Goal: Information Seeking & Learning: Learn about a topic

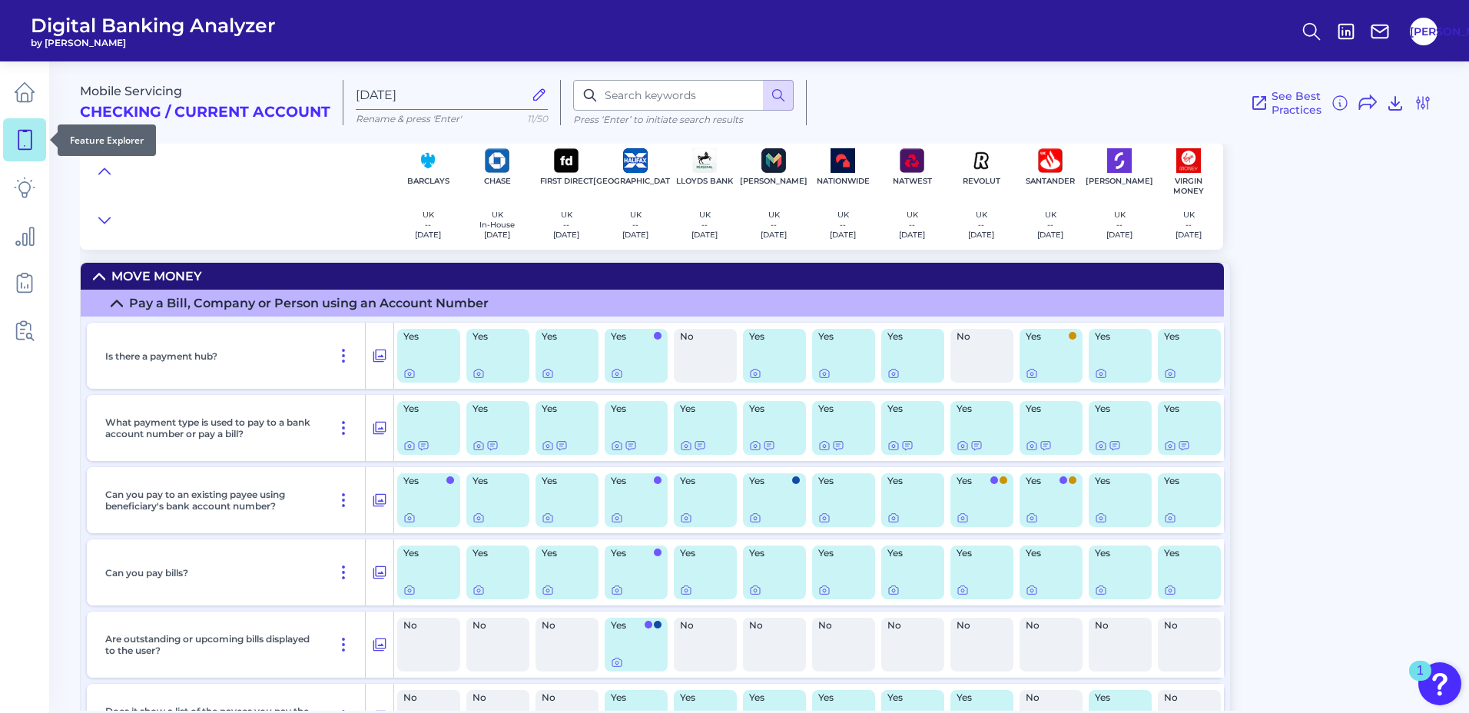
click at [31, 133] on icon at bounding box center [24, 140] width 13 height 19
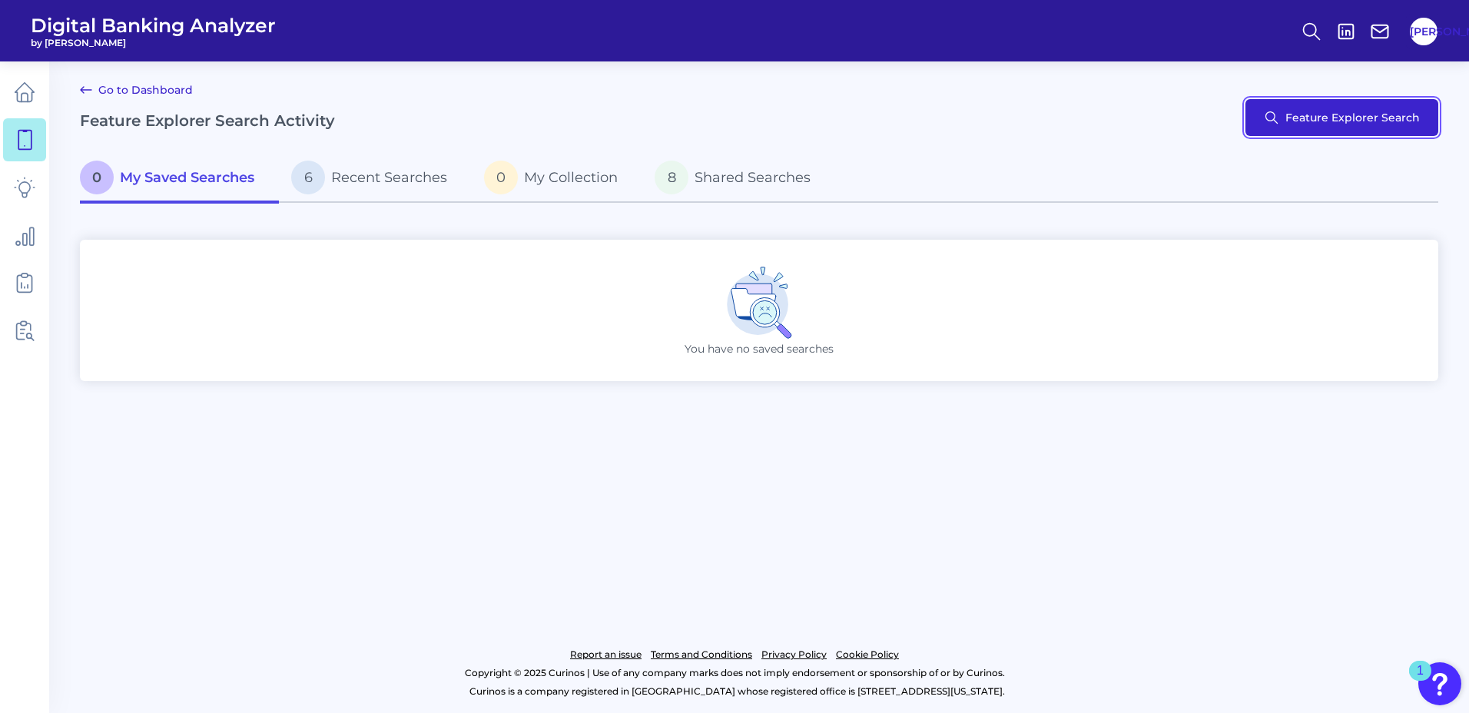
click at [1311, 110] on button "Feature Explorer Search" at bounding box center [1341, 117] width 193 height 37
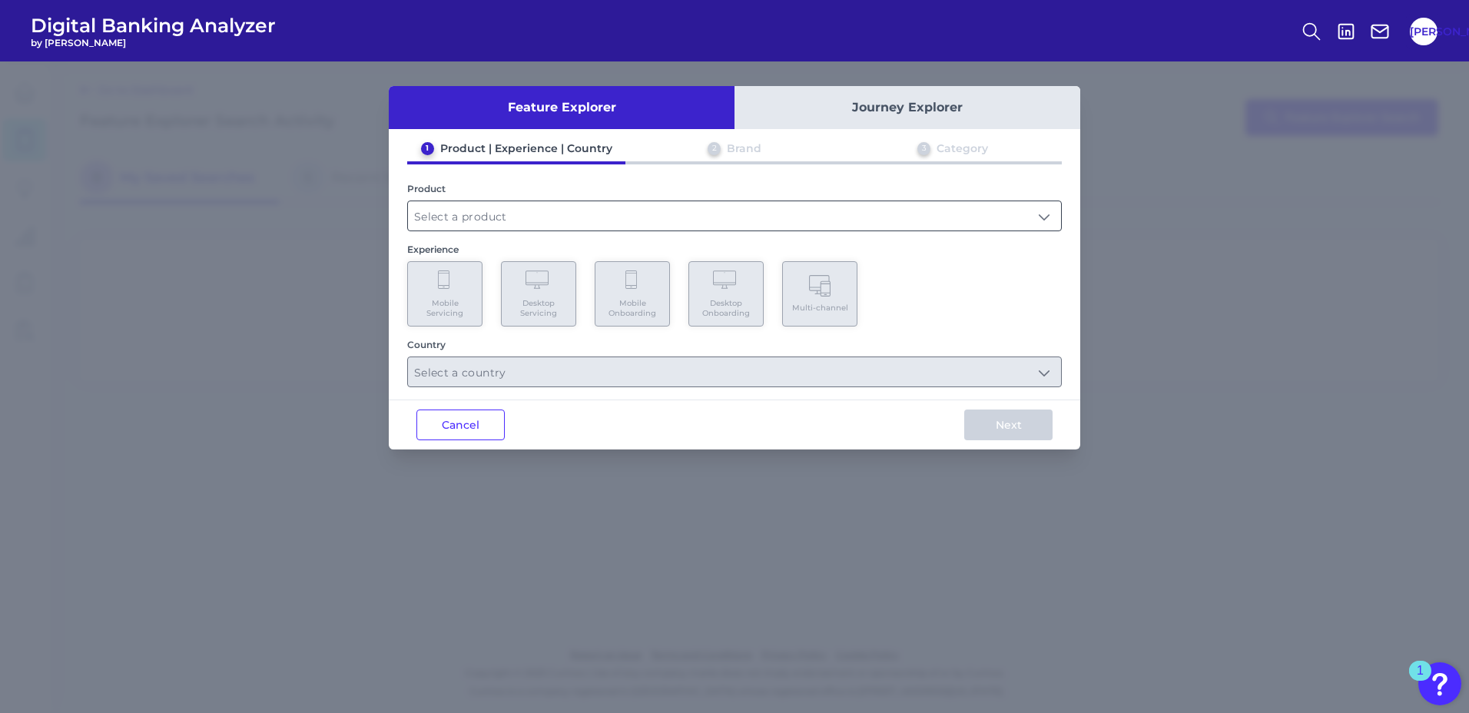
click at [560, 214] on input "text" at bounding box center [734, 215] width 653 height 29
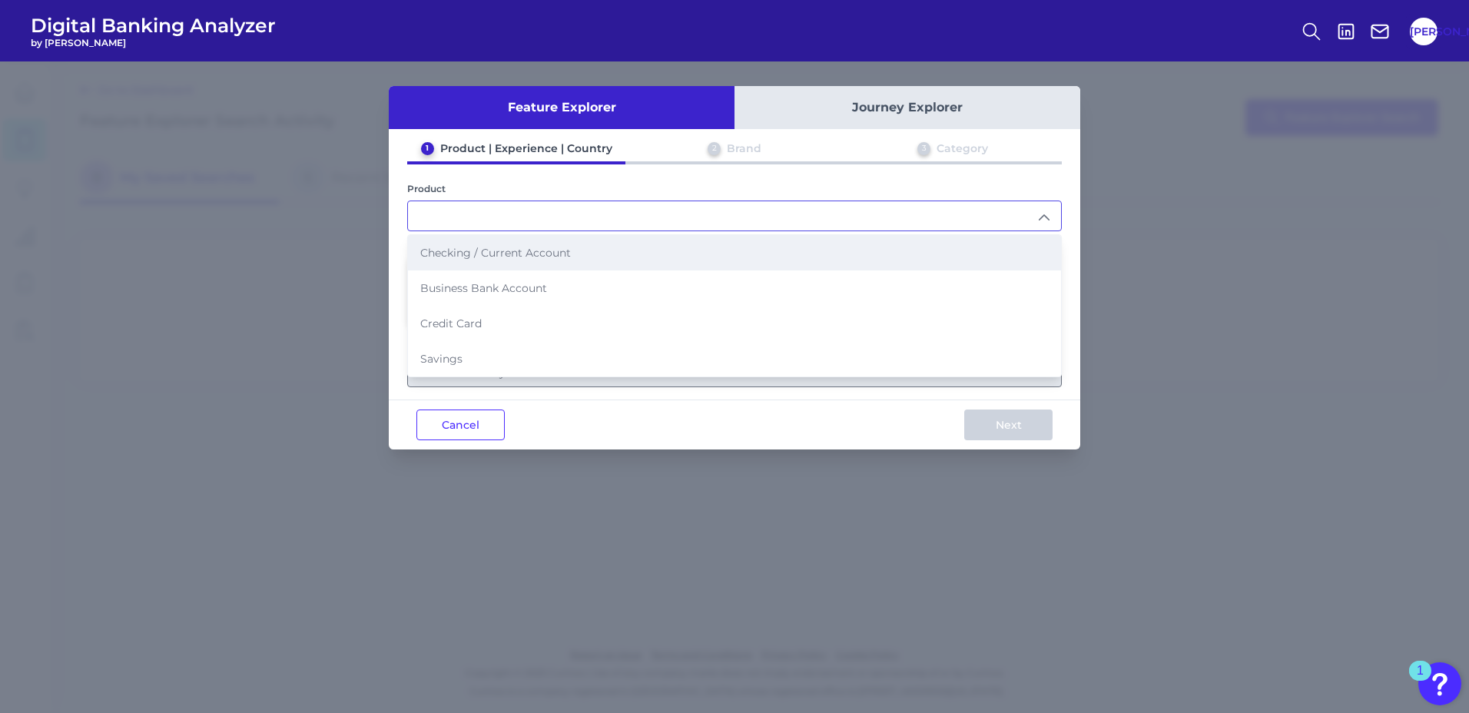
click at [539, 243] on li "Checking / Current Account" at bounding box center [734, 252] width 653 height 35
type input "Checking / Current Account"
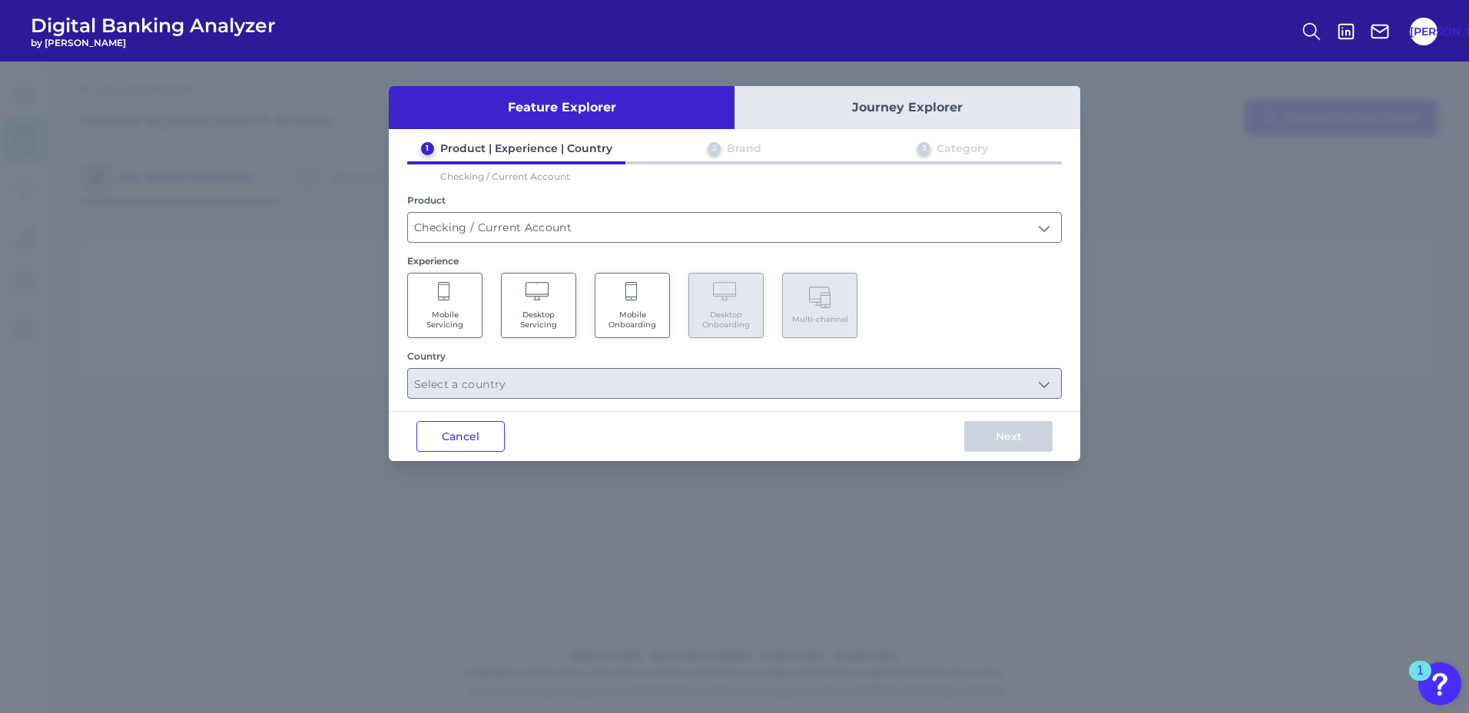
click at [623, 302] on Onboarding "Mobile Onboarding" at bounding box center [632, 305] width 75 height 65
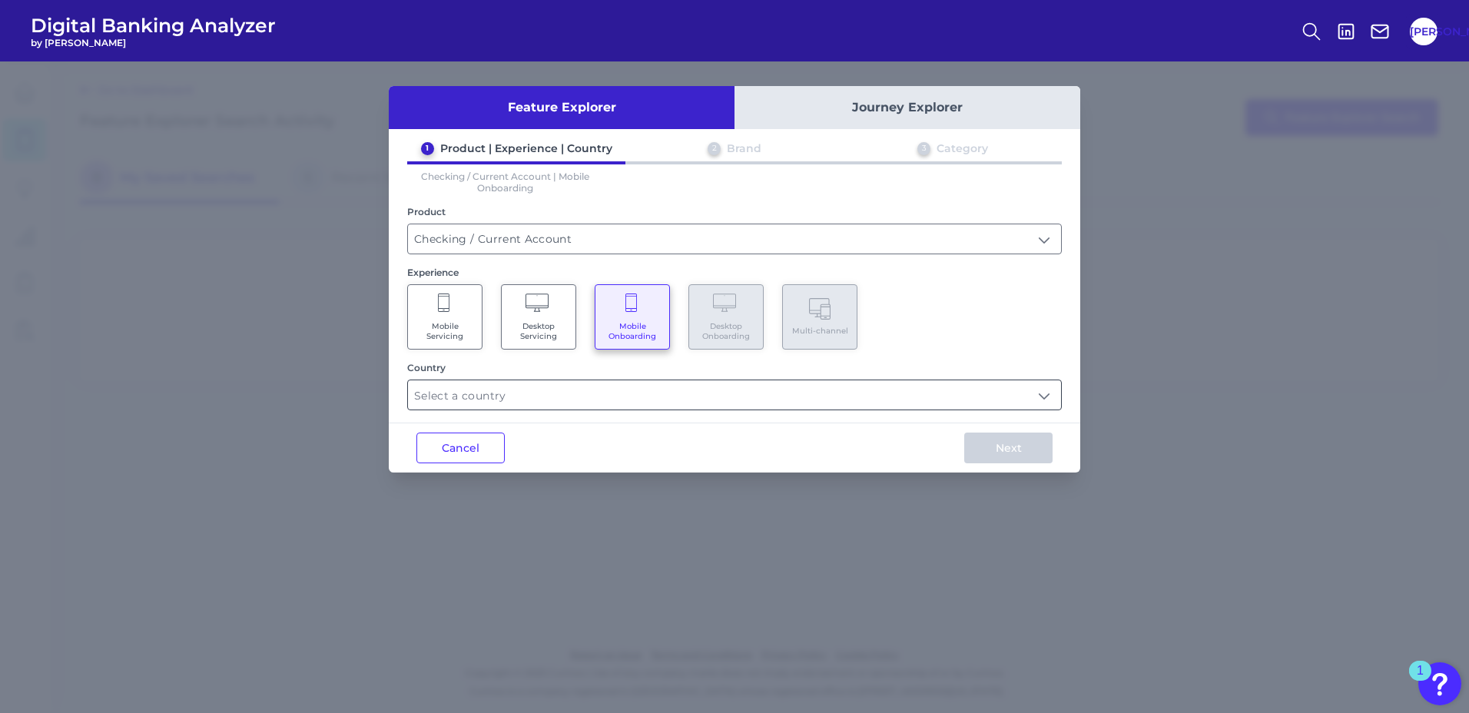
click at [734, 384] on input "text" at bounding box center [734, 394] width 653 height 29
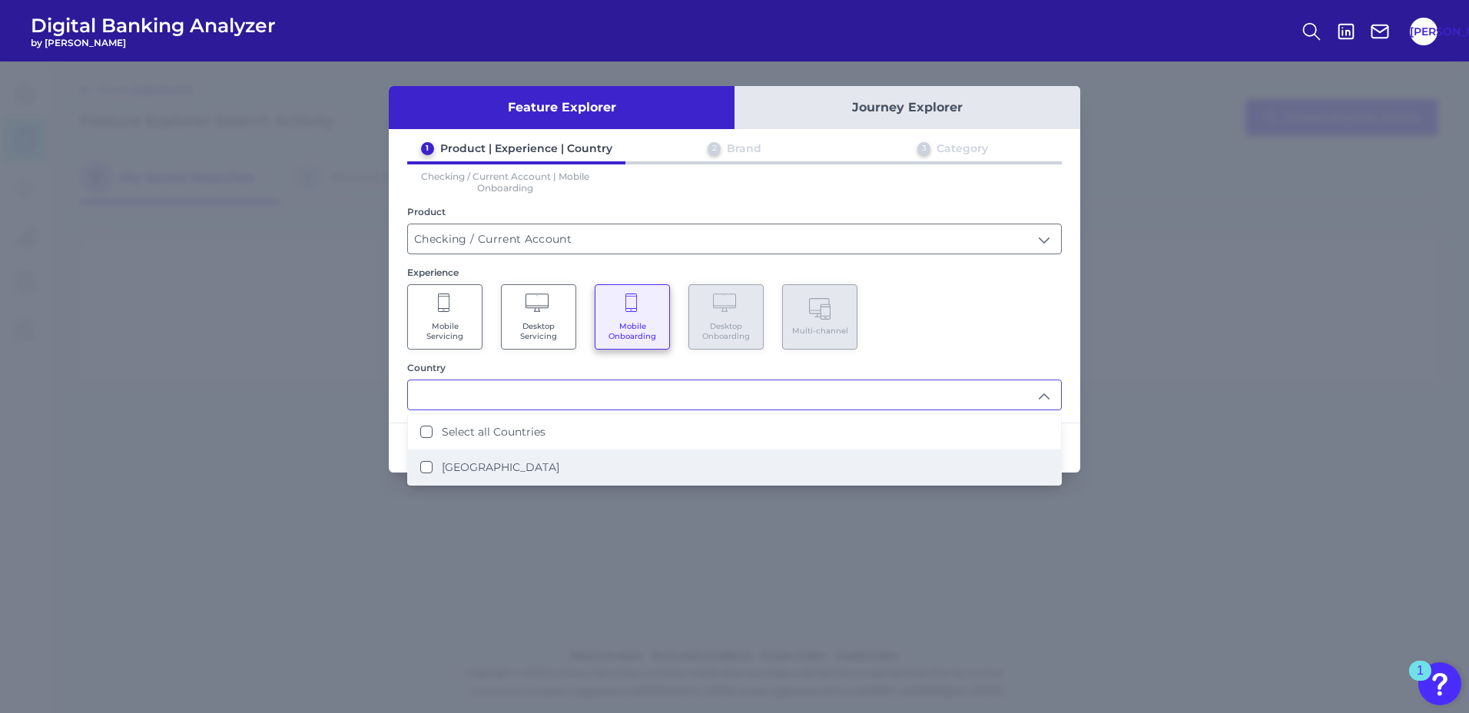
click at [428, 472] on Kingdom "[GEOGRAPHIC_DATA]" at bounding box center [426, 467] width 12 height 12
type input "Select all Countries"
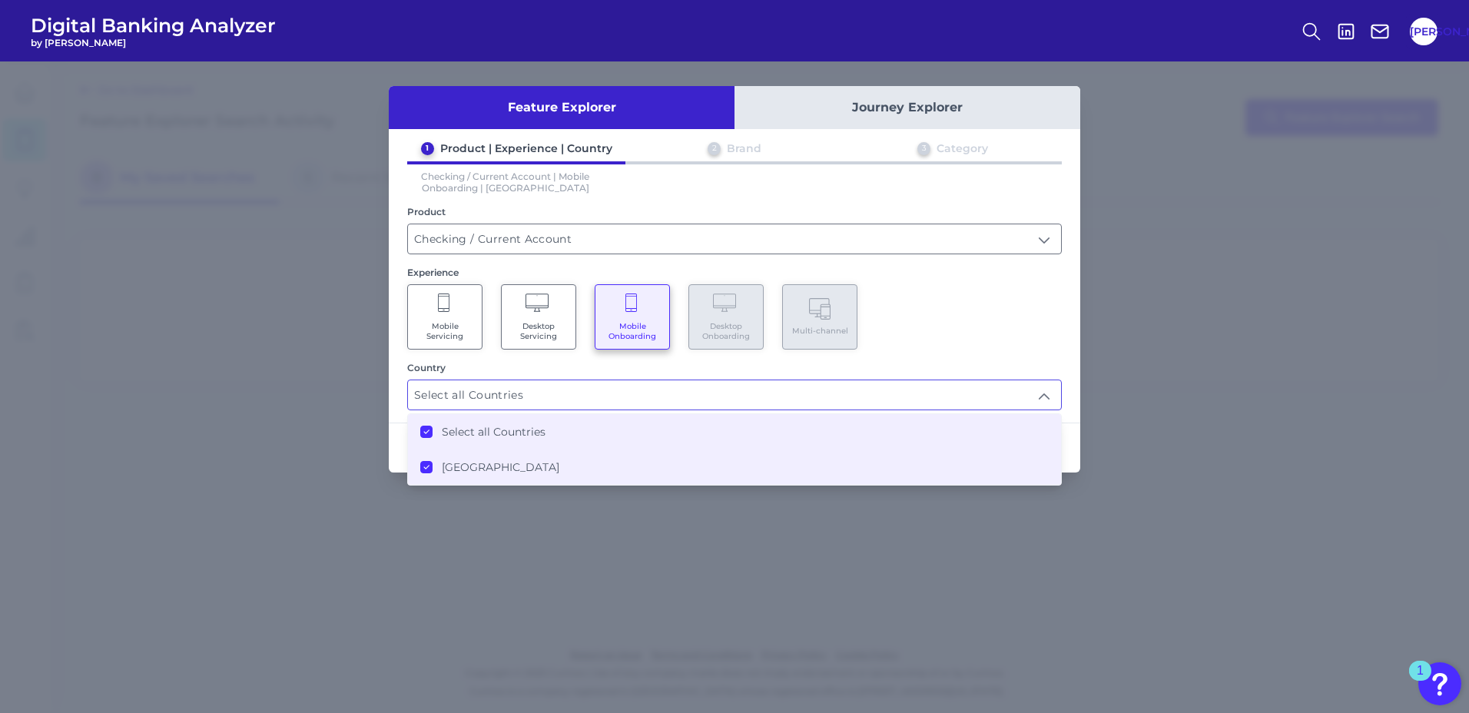
click at [959, 323] on div "Mobile Servicing Desktop Servicing Mobile Onboarding Desktop Onboarding Multi-c…" at bounding box center [734, 316] width 654 height 65
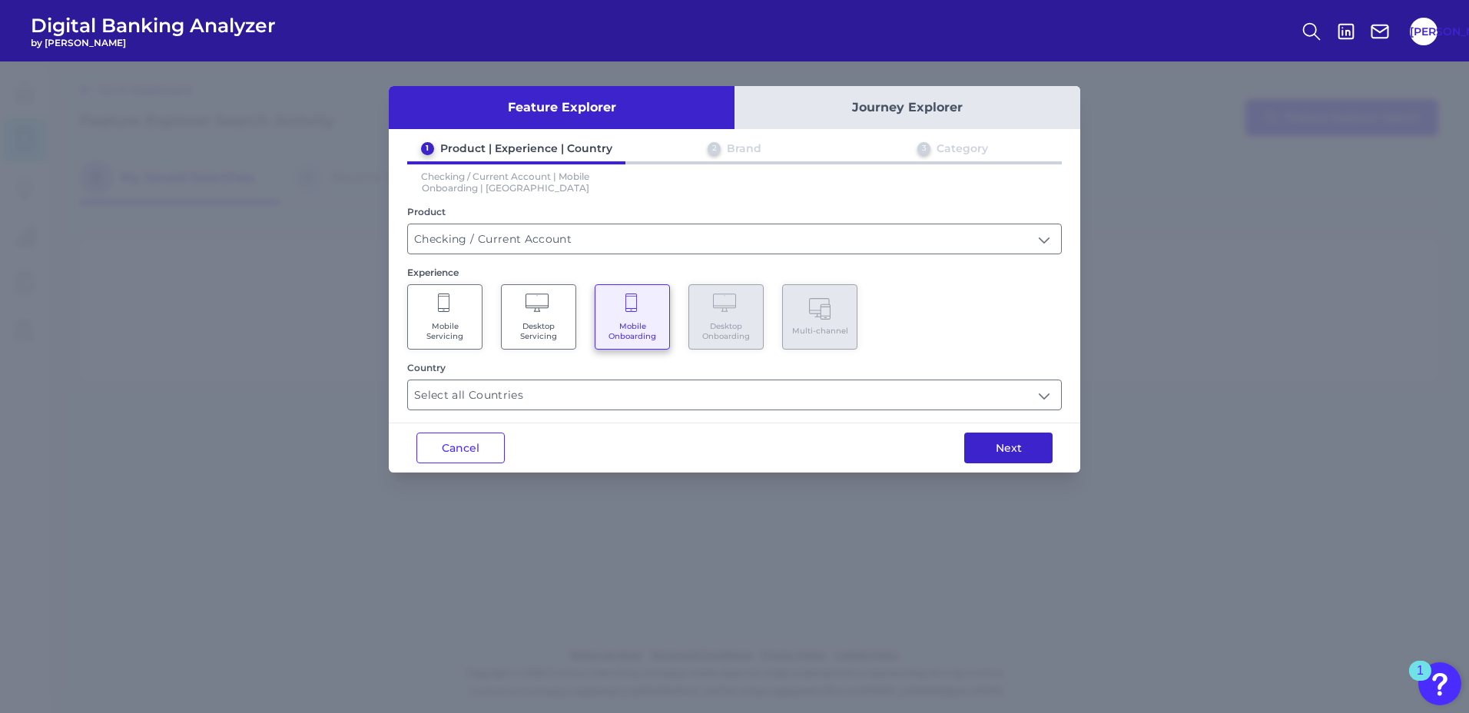
click at [992, 445] on button "Next" at bounding box center [1008, 447] width 88 height 31
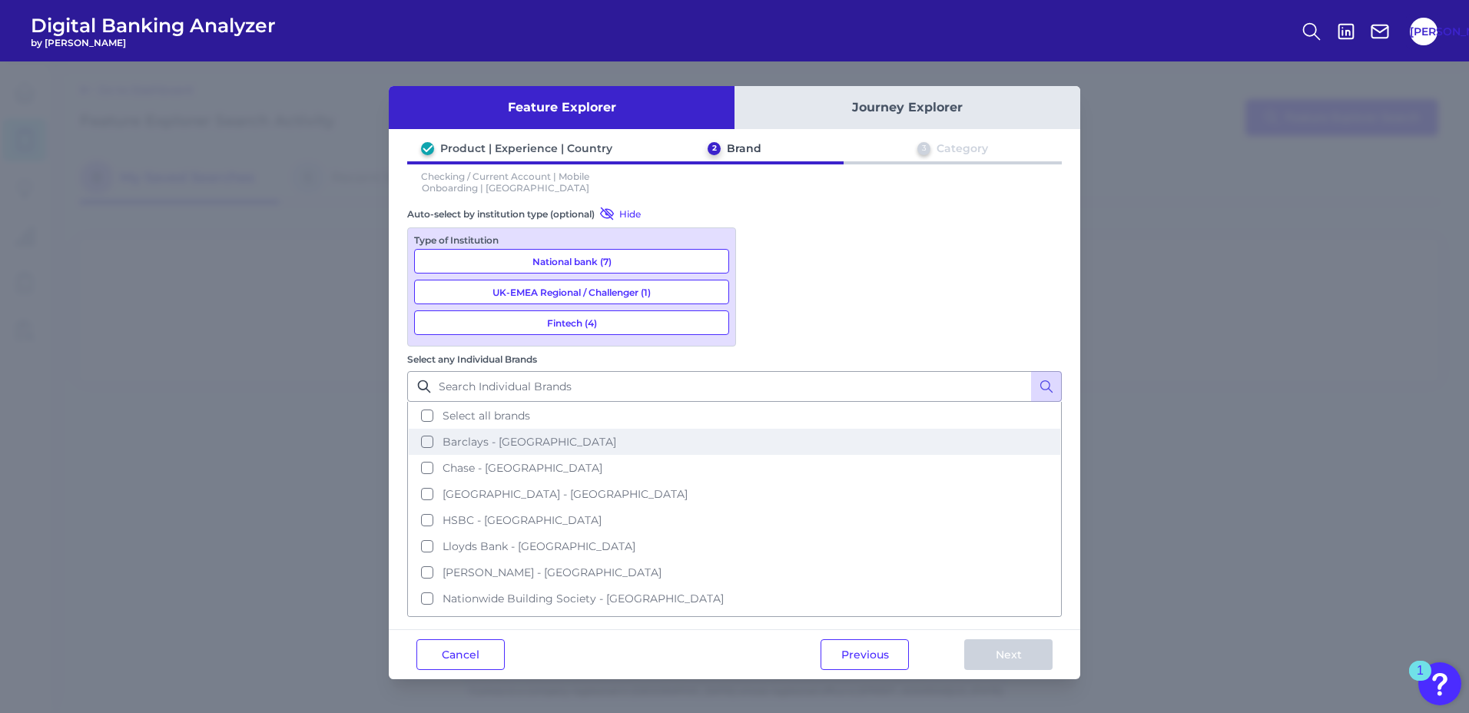
click at [616, 435] on span "Barclays - [GEOGRAPHIC_DATA]" at bounding box center [529, 442] width 174 height 14
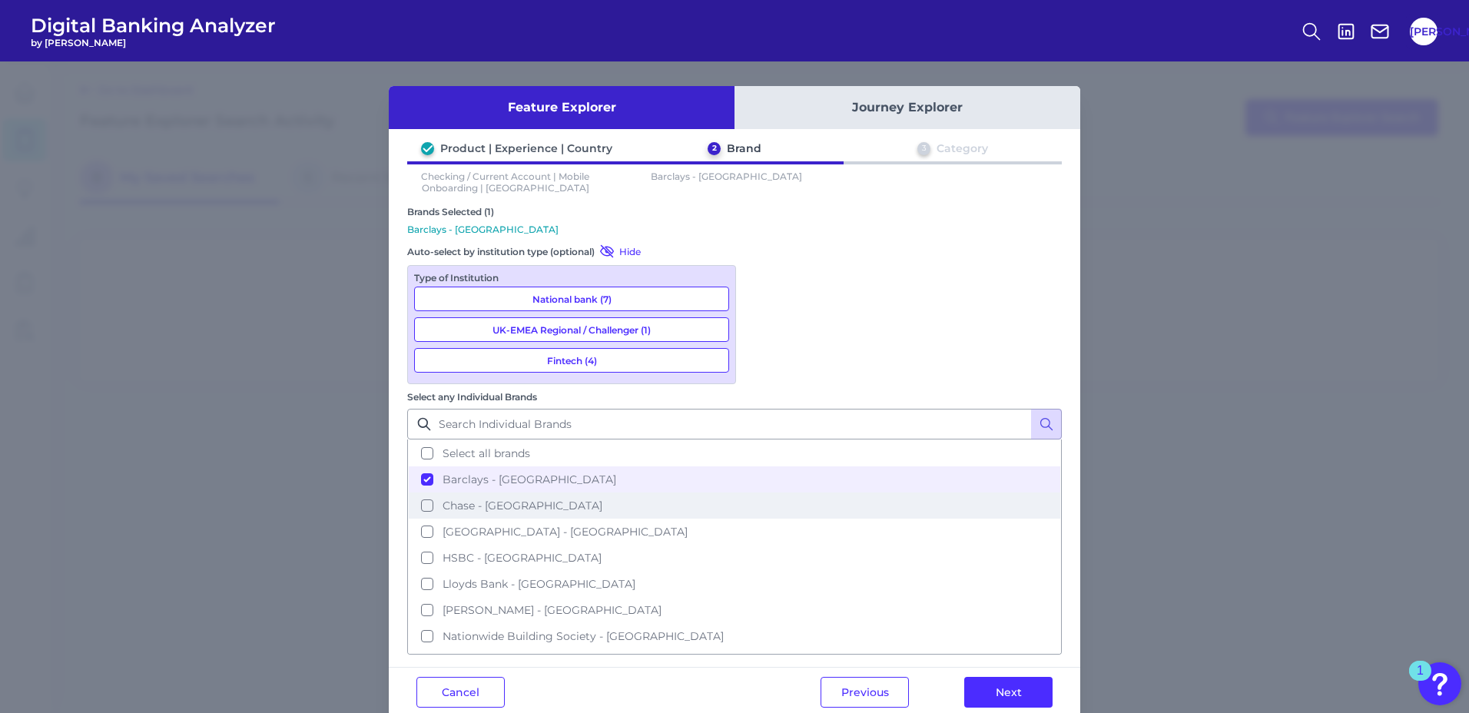
click at [602, 499] on span "Chase - [GEOGRAPHIC_DATA]" at bounding box center [522, 506] width 160 height 14
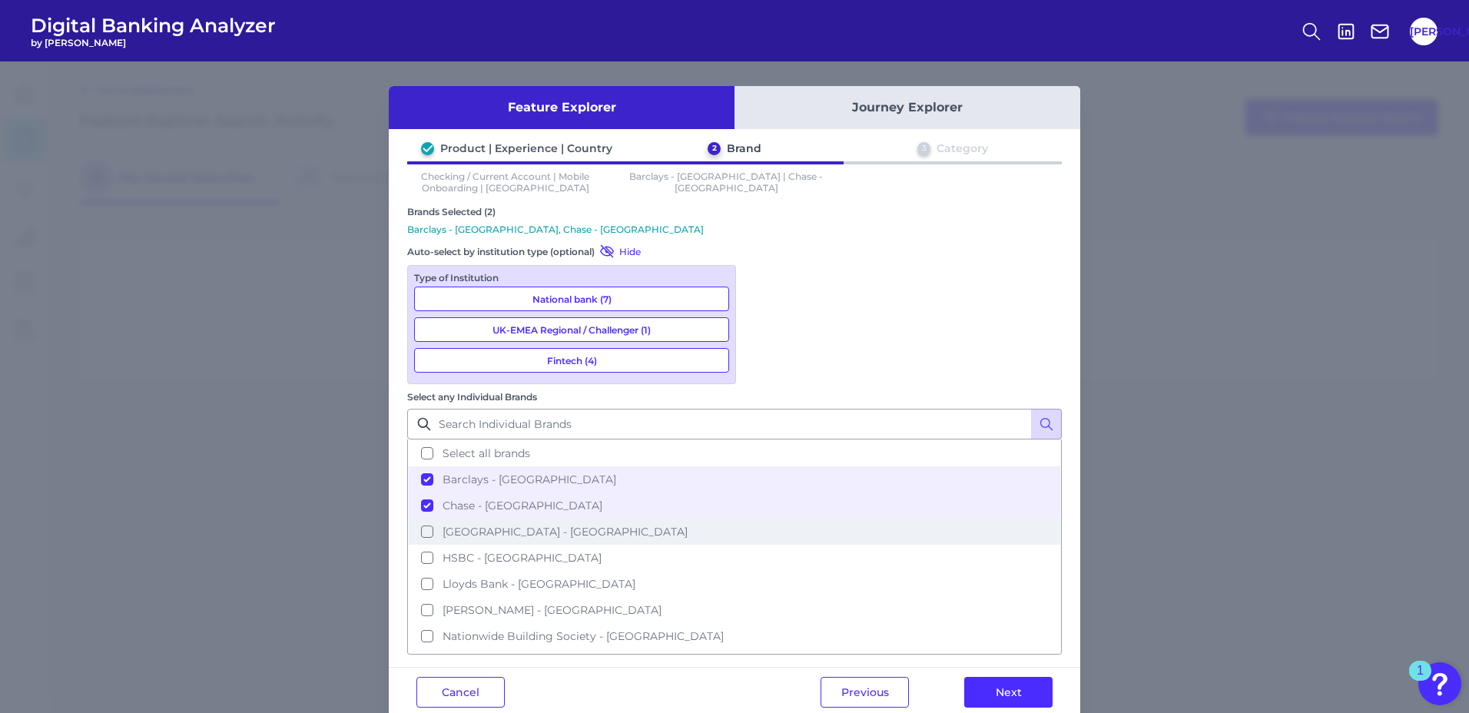
click at [688, 525] on span "[GEOGRAPHIC_DATA] - [GEOGRAPHIC_DATA]" at bounding box center [564, 532] width 245 height 14
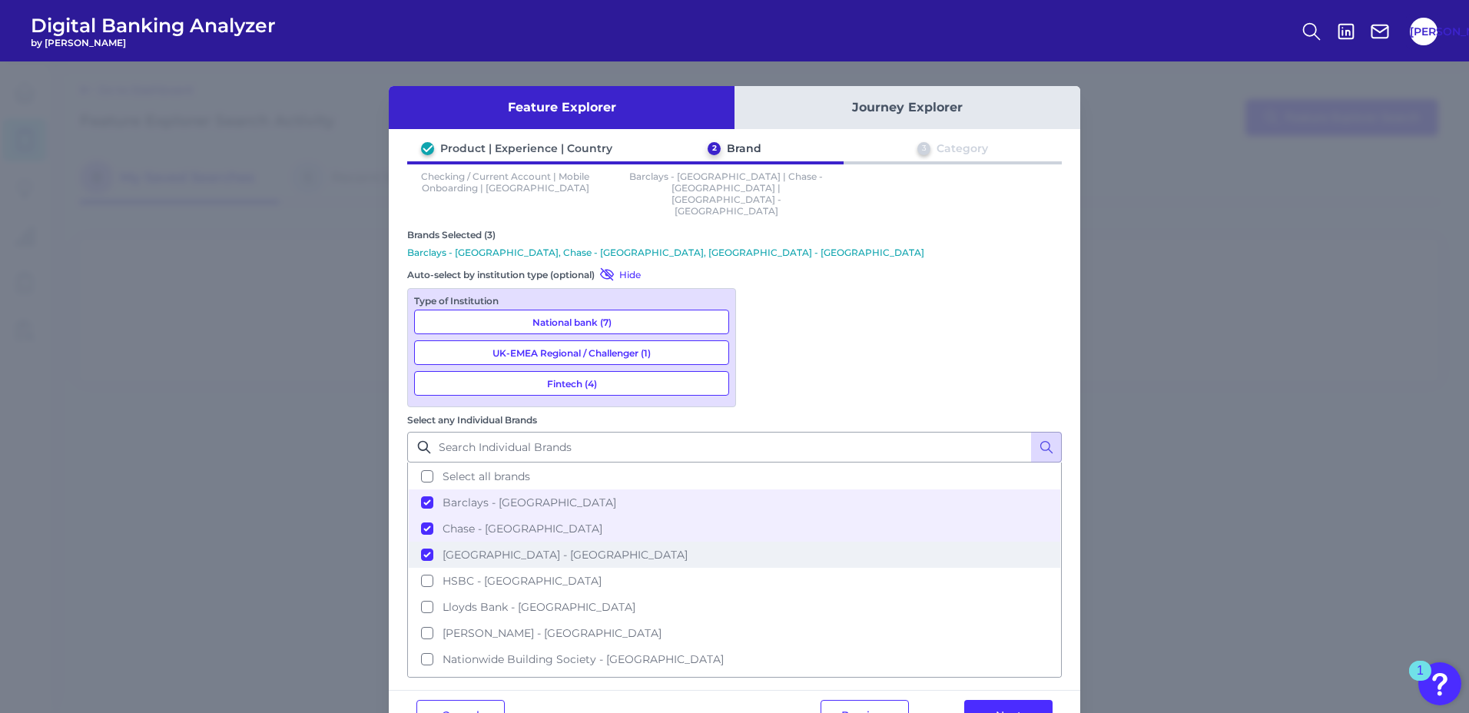
click at [688, 548] on span "[GEOGRAPHIC_DATA] - [GEOGRAPHIC_DATA]" at bounding box center [564, 555] width 245 height 14
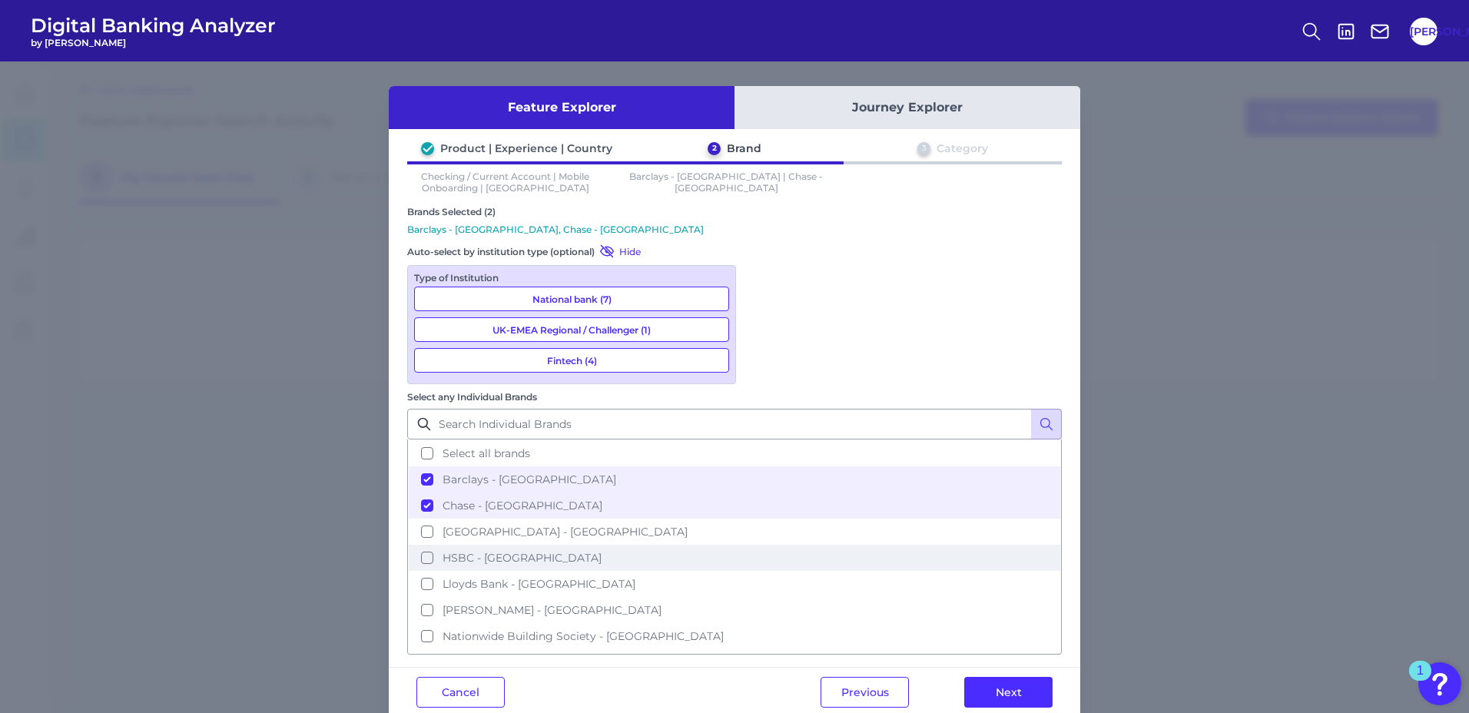
click at [601, 551] on span "HSBC - [GEOGRAPHIC_DATA]" at bounding box center [521, 558] width 159 height 14
click at [635, 577] on span "Lloyds Bank - [GEOGRAPHIC_DATA]" at bounding box center [538, 584] width 193 height 14
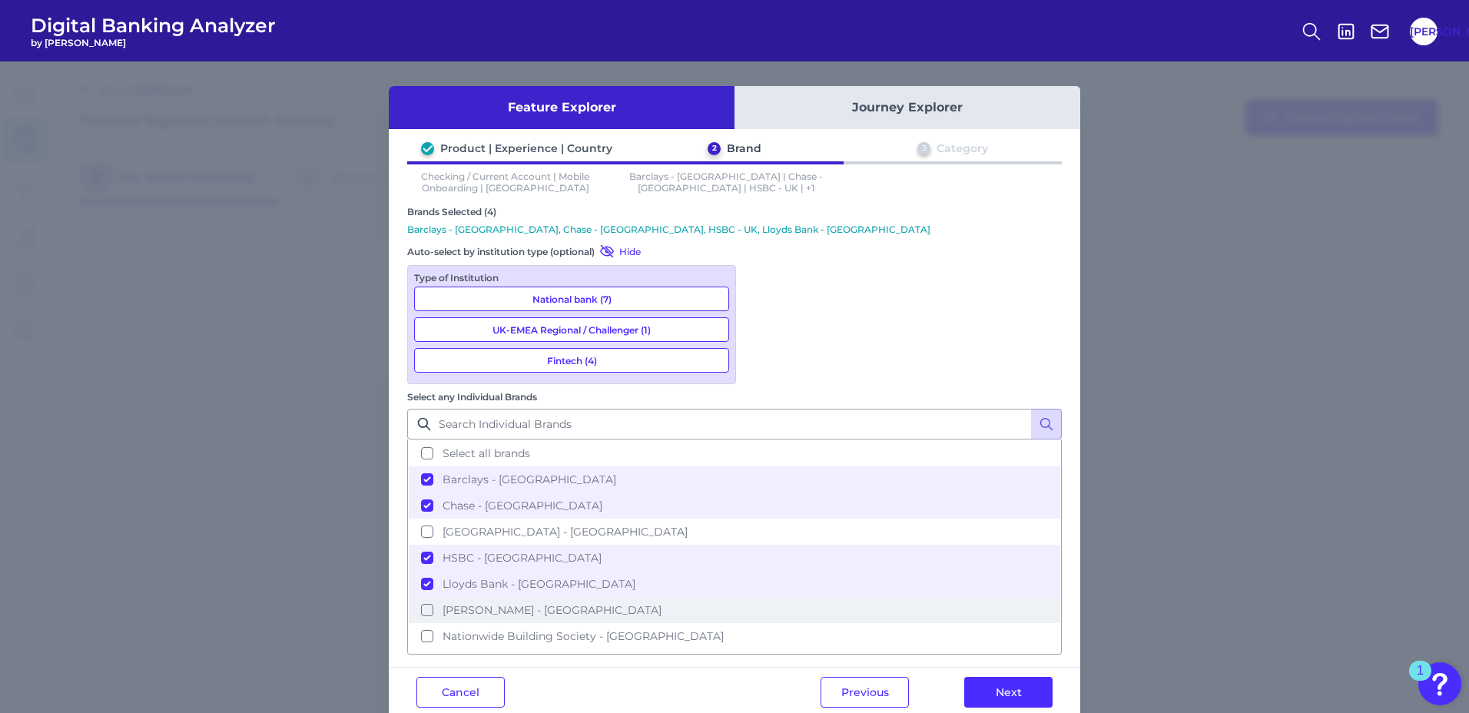
click at [661, 603] on span "[PERSON_NAME] - [GEOGRAPHIC_DATA]" at bounding box center [551, 610] width 219 height 14
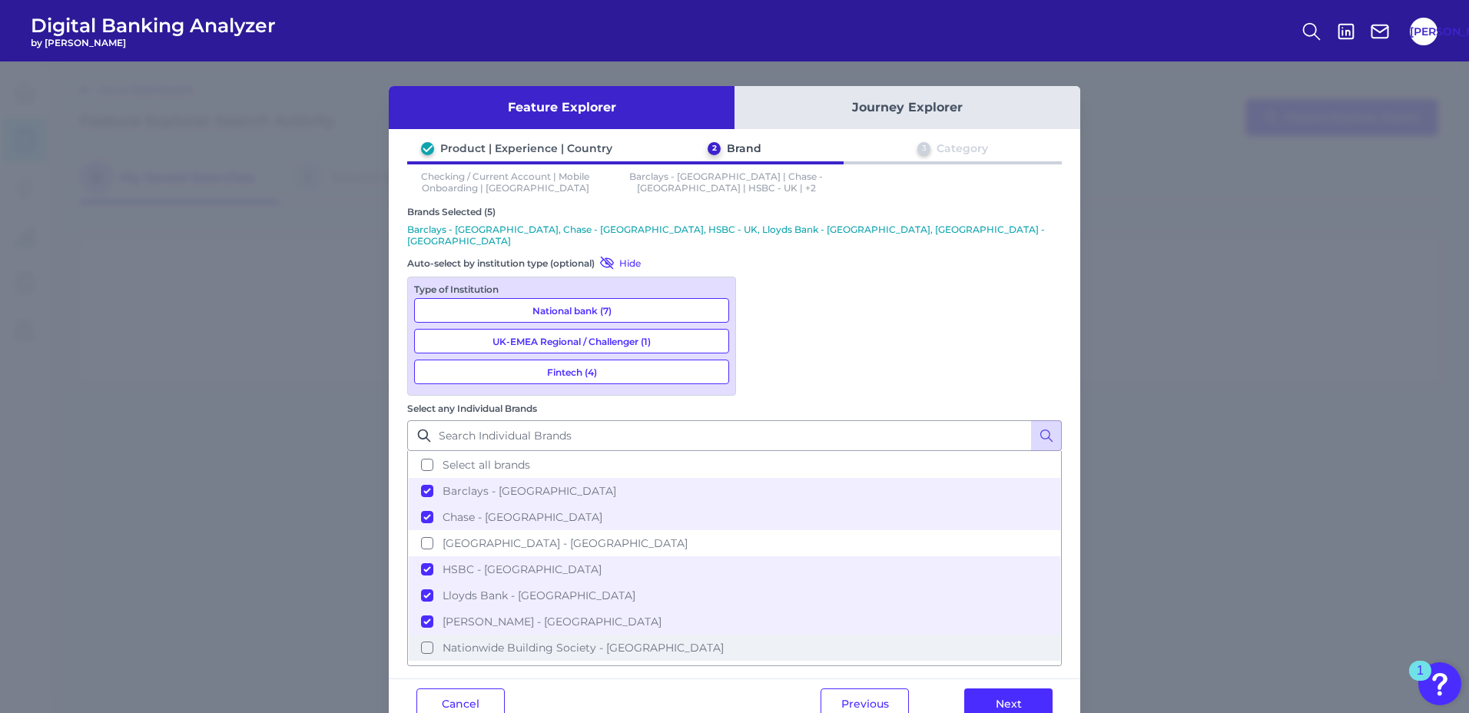
click at [724, 641] on span "Nationwide Building Society - [GEOGRAPHIC_DATA]" at bounding box center [582, 648] width 281 height 14
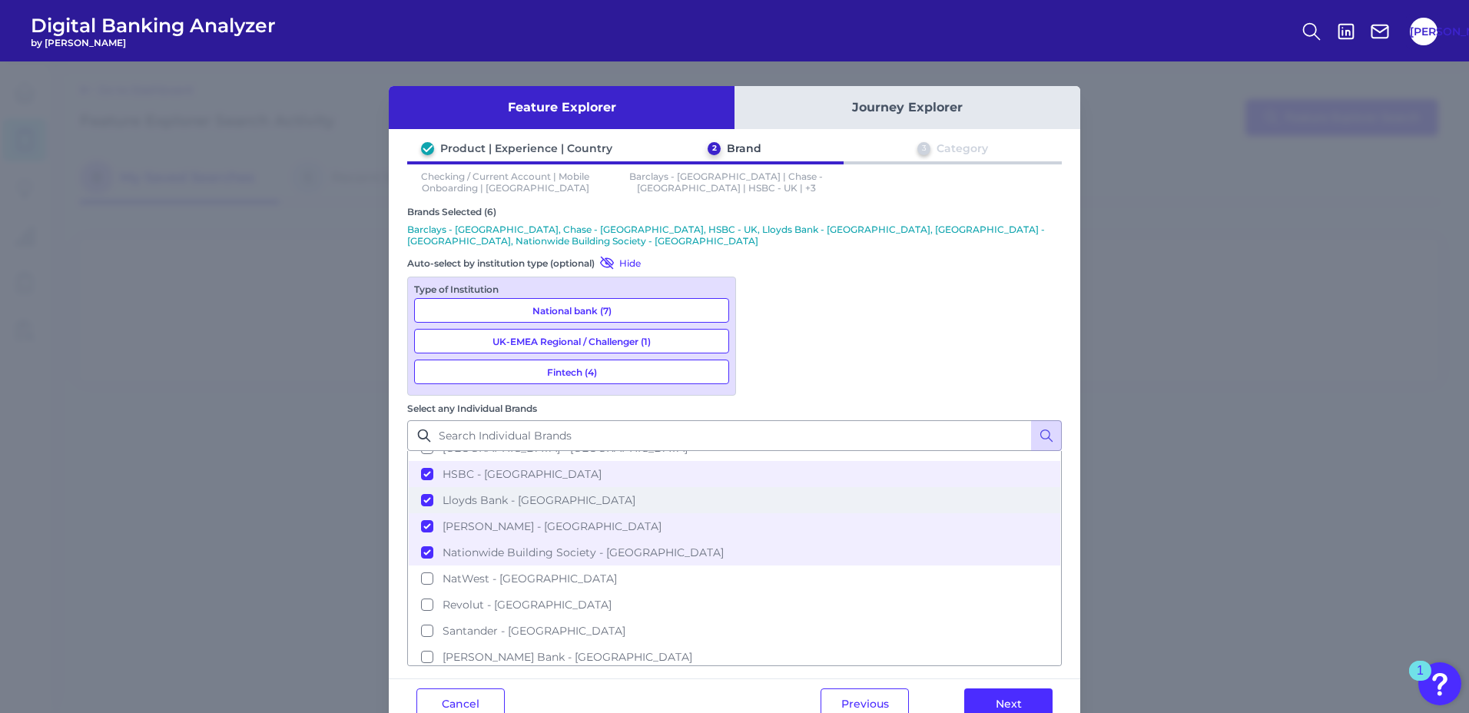
scroll to position [127, 0]
click at [617, 540] on span "NatWest - [GEOGRAPHIC_DATA]" at bounding box center [529, 547] width 174 height 14
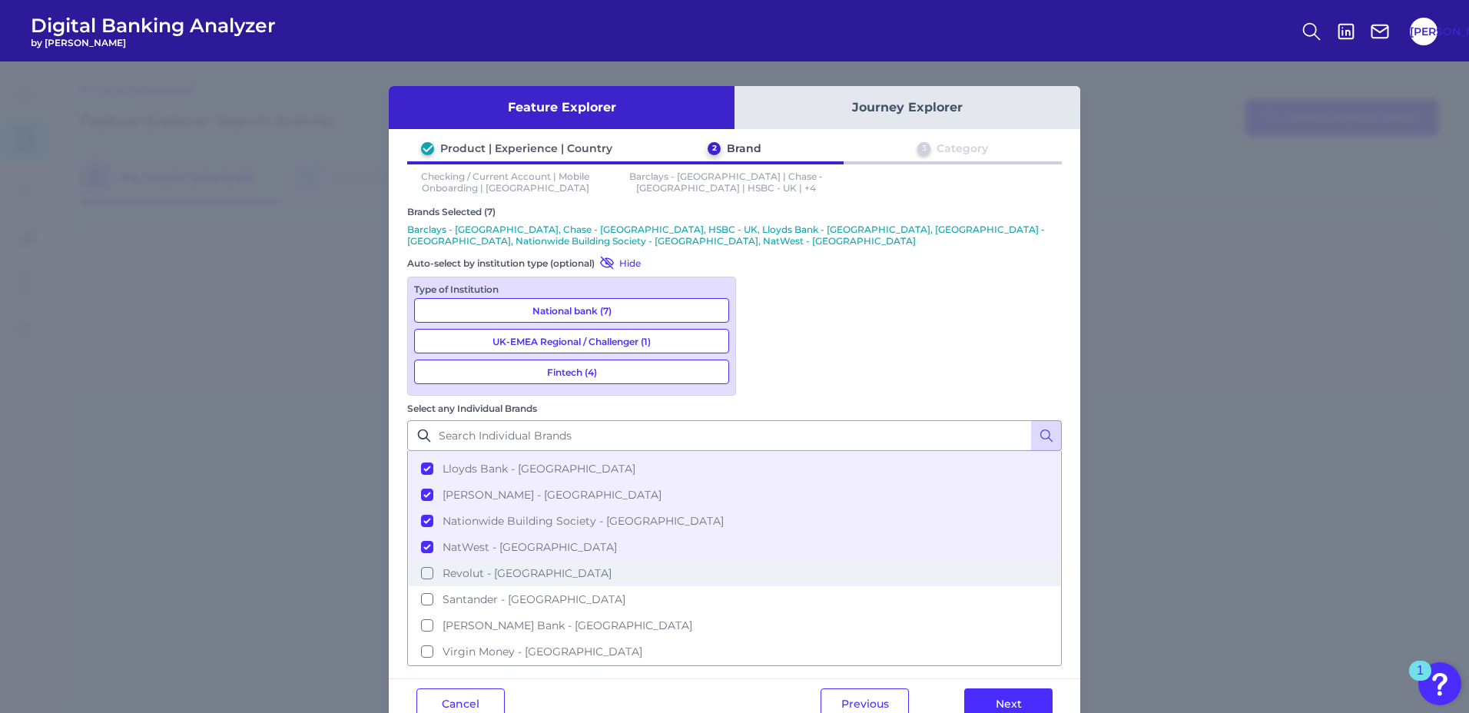
click at [611, 566] on span "Revolut - [GEOGRAPHIC_DATA]" at bounding box center [526, 573] width 169 height 14
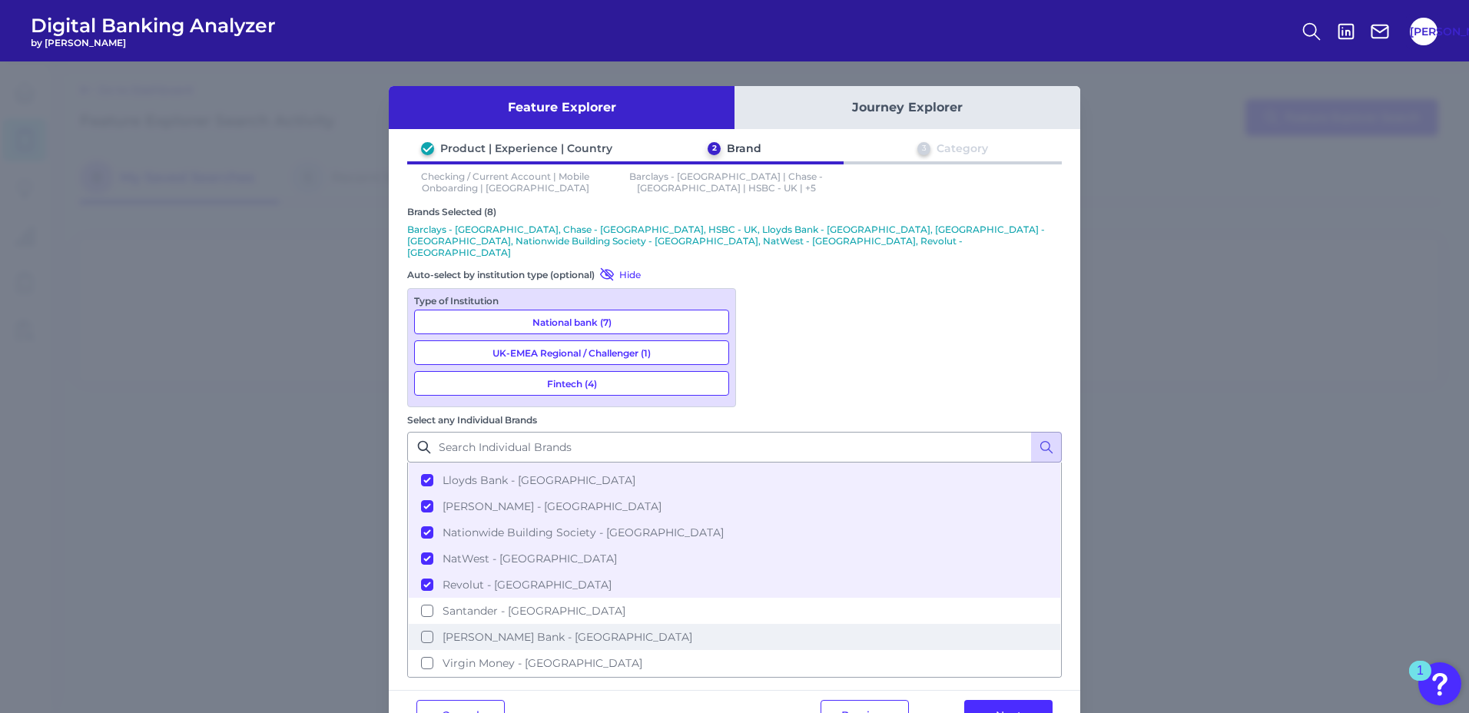
click at [692, 630] on span "[PERSON_NAME] Bank - [GEOGRAPHIC_DATA]" at bounding box center [567, 637] width 250 height 14
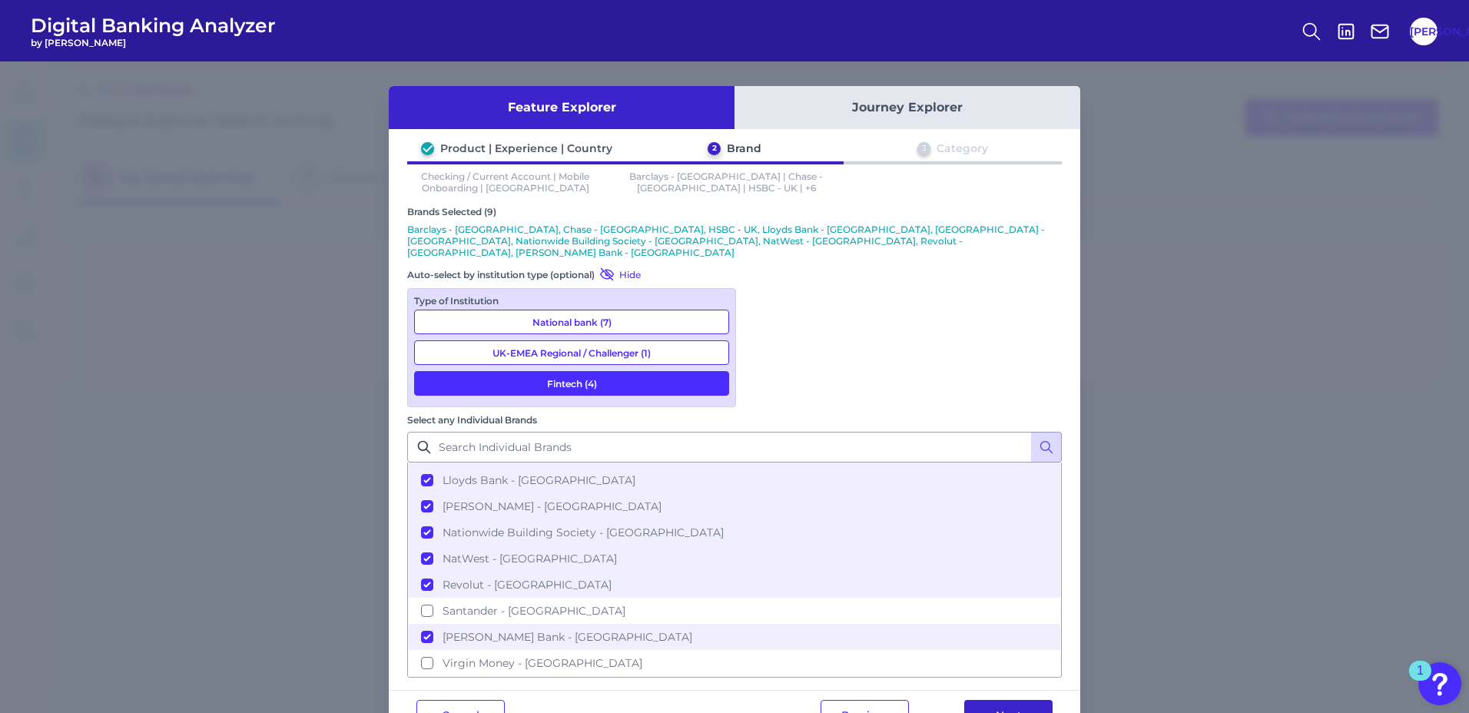
click at [993, 700] on button "Next" at bounding box center [1008, 715] width 88 height 31
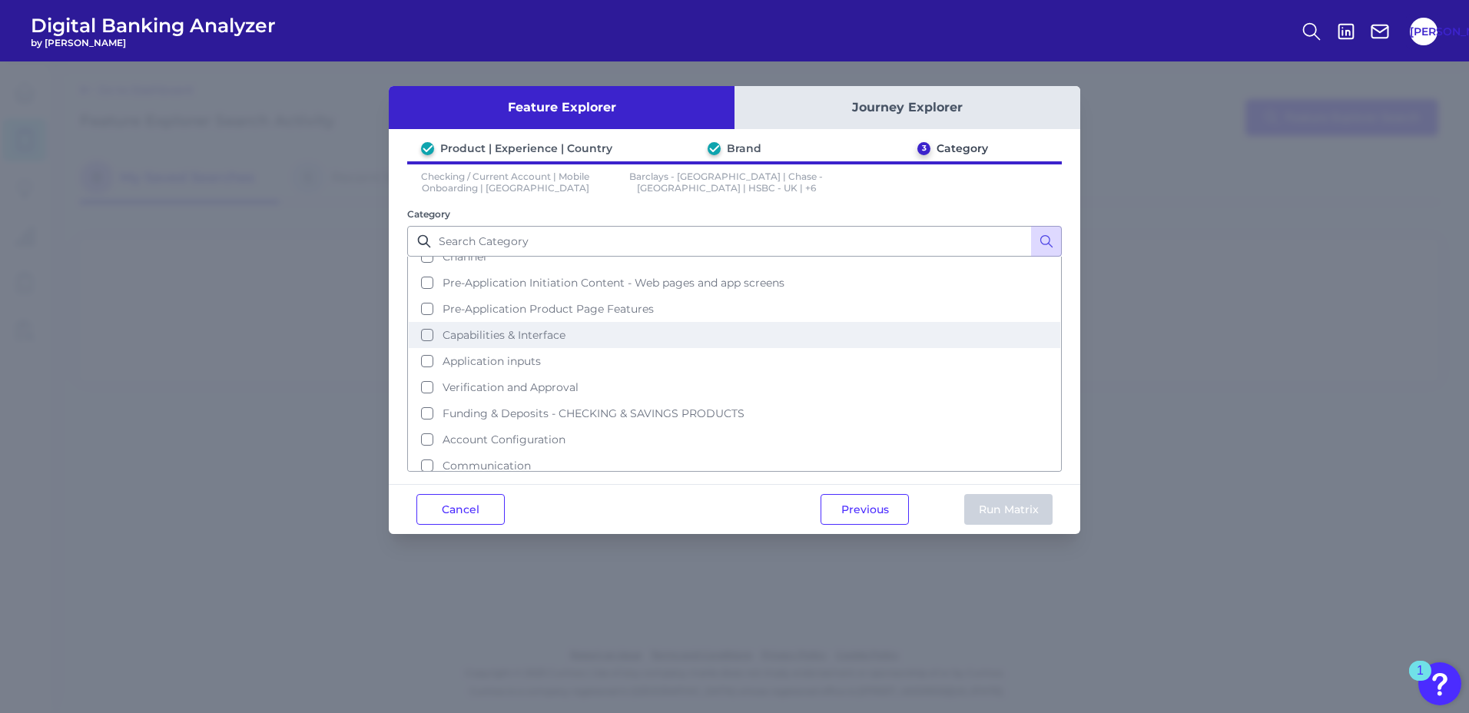
scroll to position [48, 0]
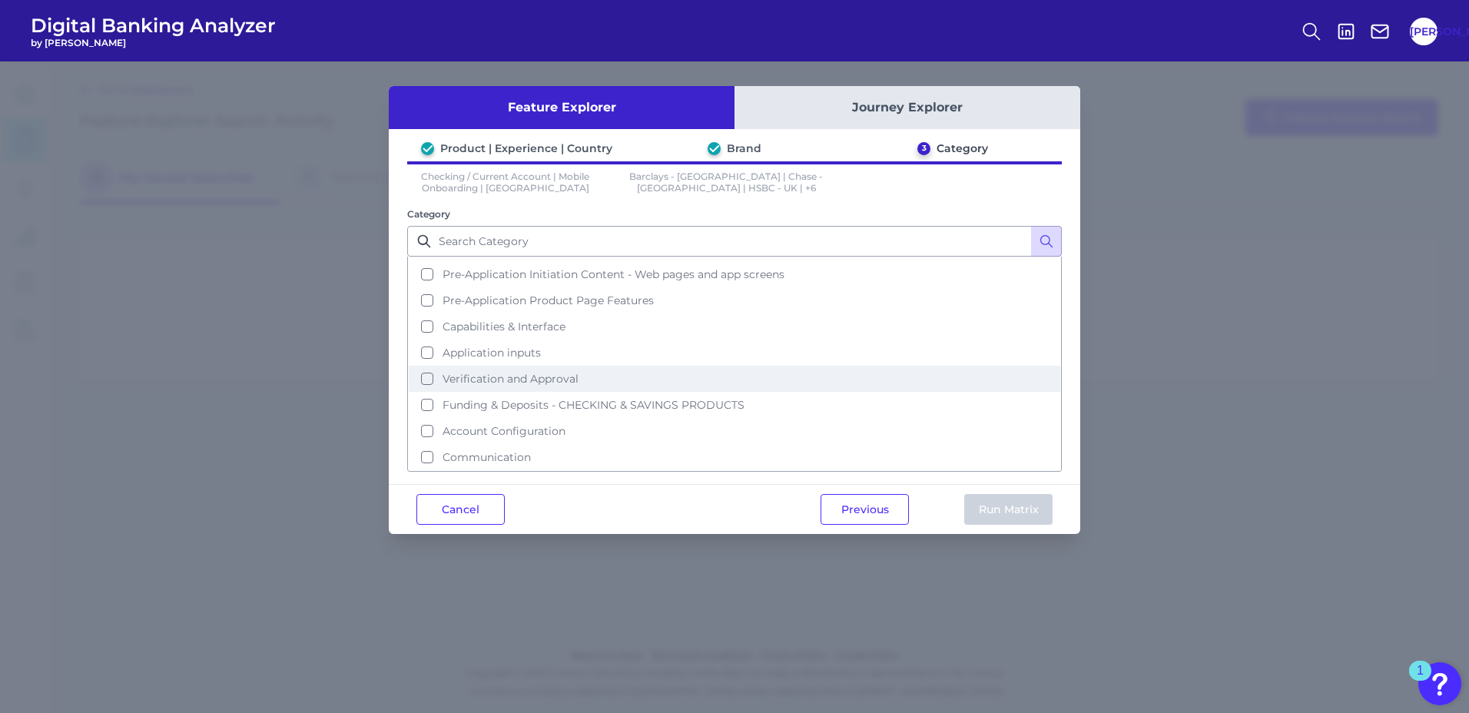
click at [543, 379] on span "Verification and Approval" at bounding box center [510, 379] width 136 height 14
click at [992, 511] on button "Run Matrix" at bounding box center [1008, 509] width 88 height 31
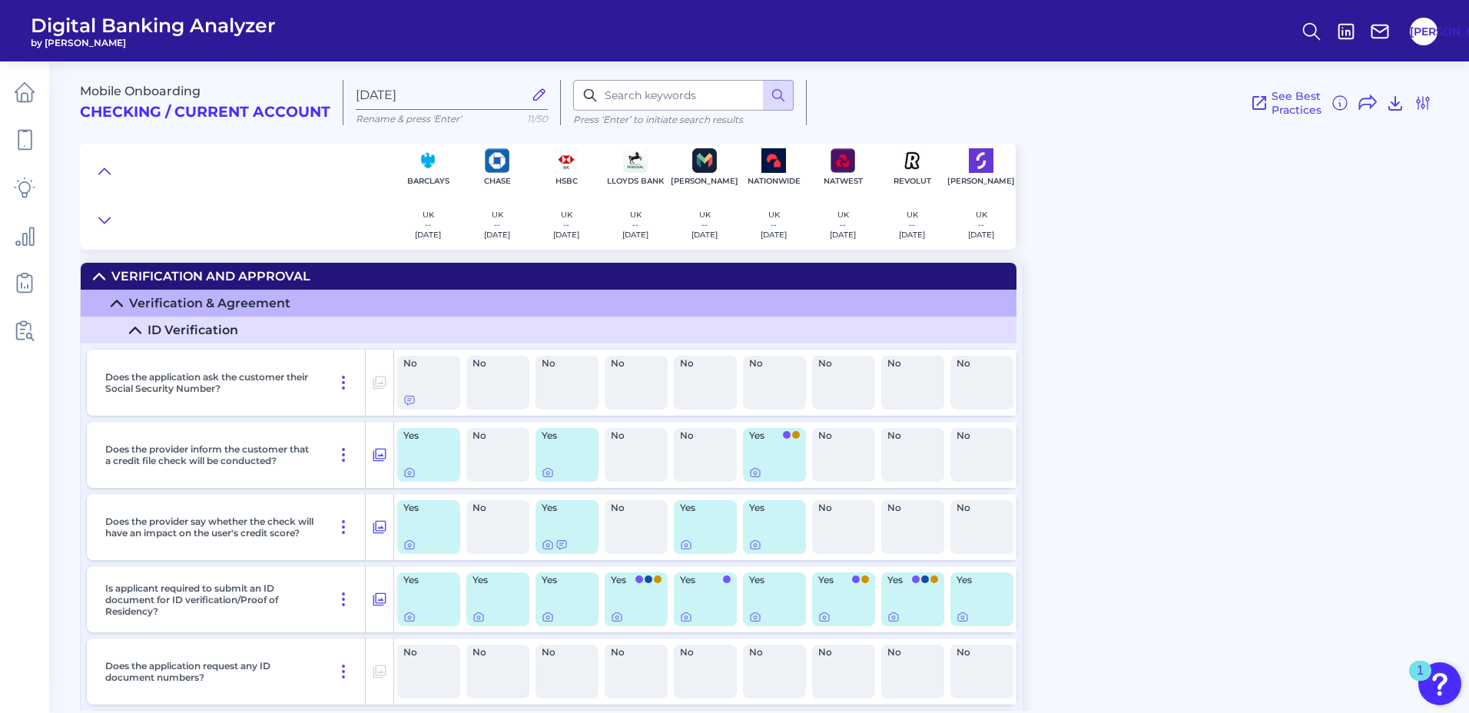
click at [136, 331] on icon at bounding box center [135, 330] width 12 height 12
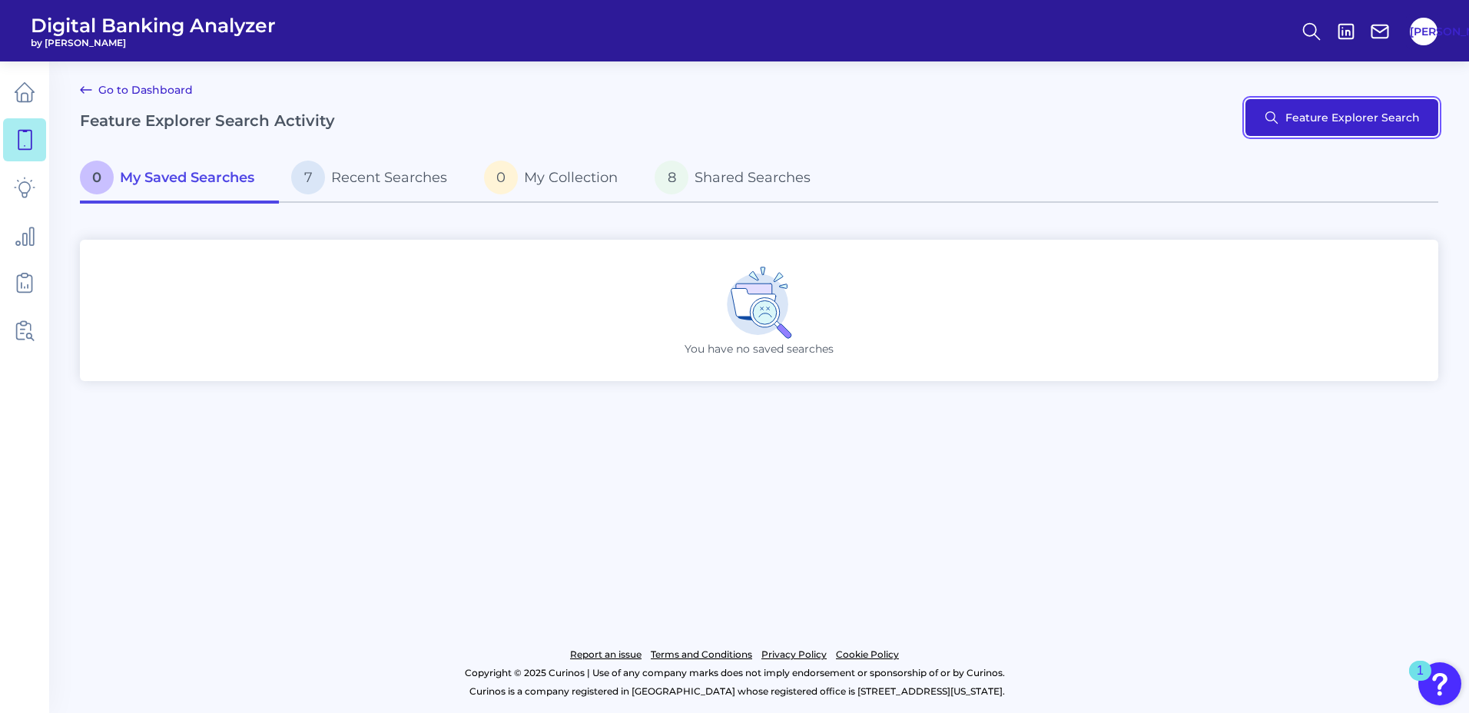
click at [1332, 114] on button "Feature Explorer Search" at bounding box center [1341, 117] width 193 height 37
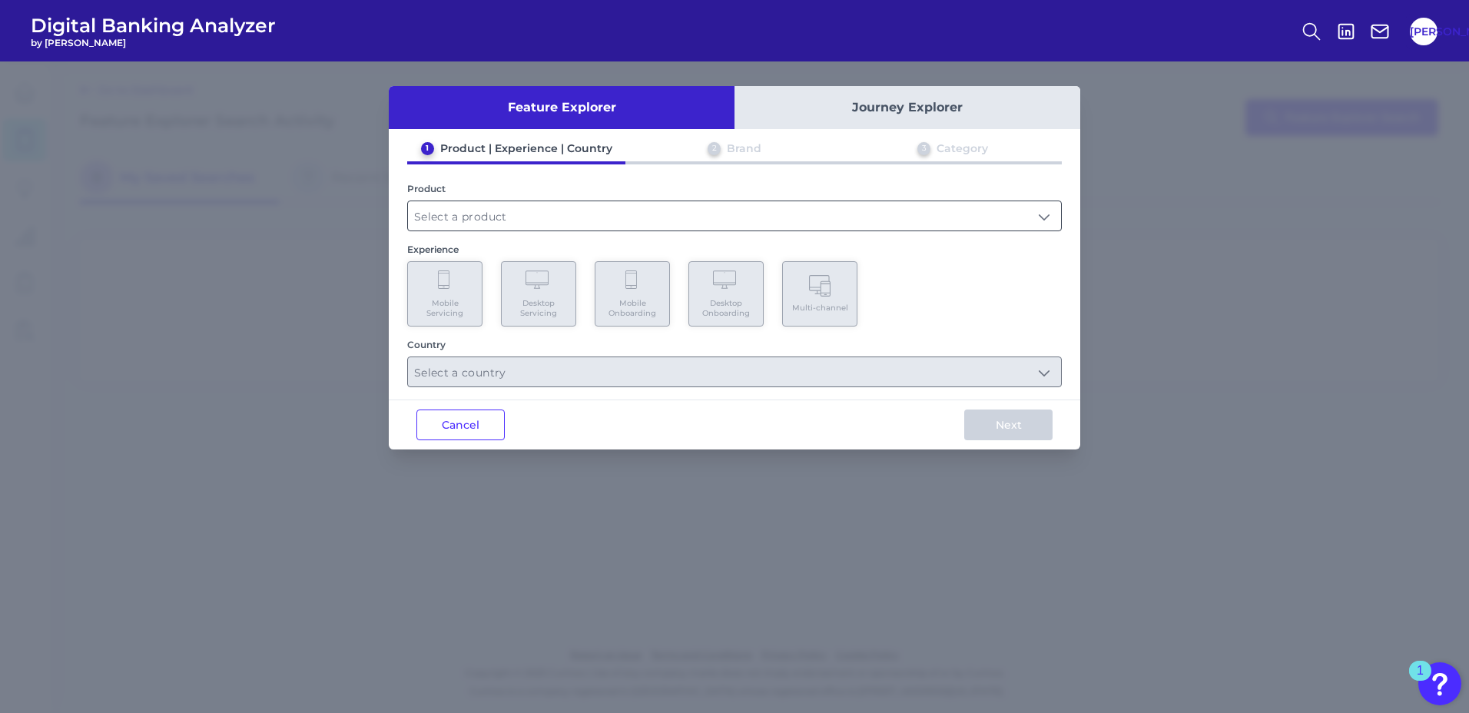
click at [558, 216] on input "text" at bounding box center [734, 215] width 653 height 29
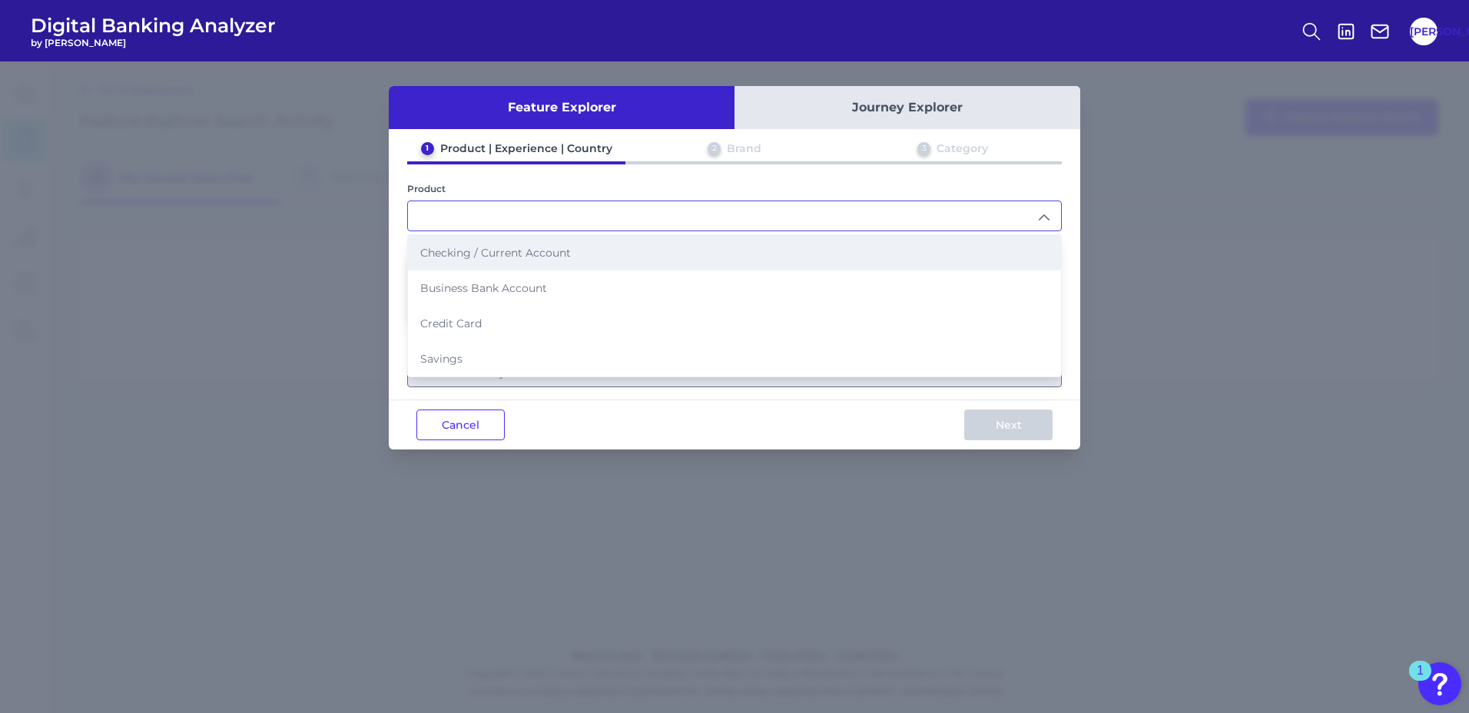
click at [529, 253] on span "Checking / Current Account" at bounding box center [495, 253] width 151 height 14
type input "Checking / Current Account"
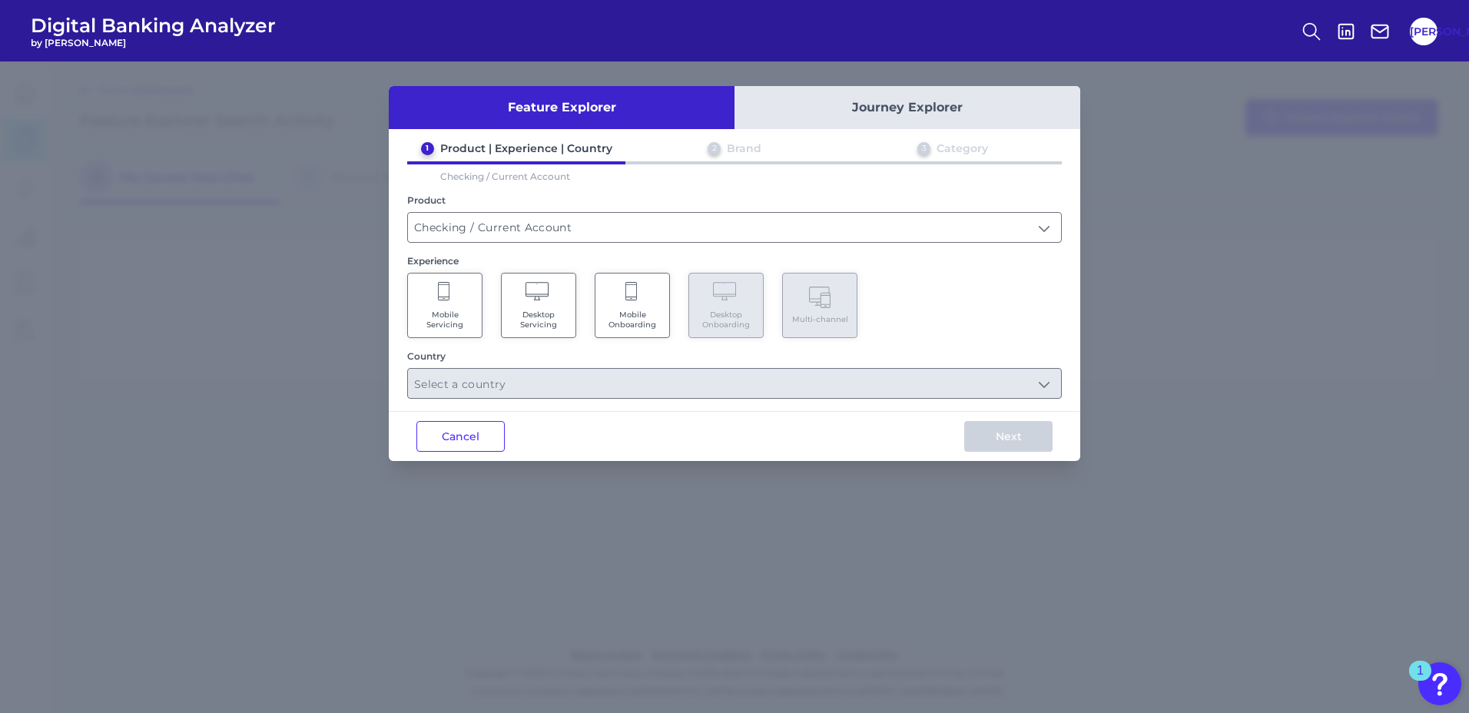
click at [452, 316] on span "Mobile Servicing" at bounding box center [445, 320] width 58 height 20
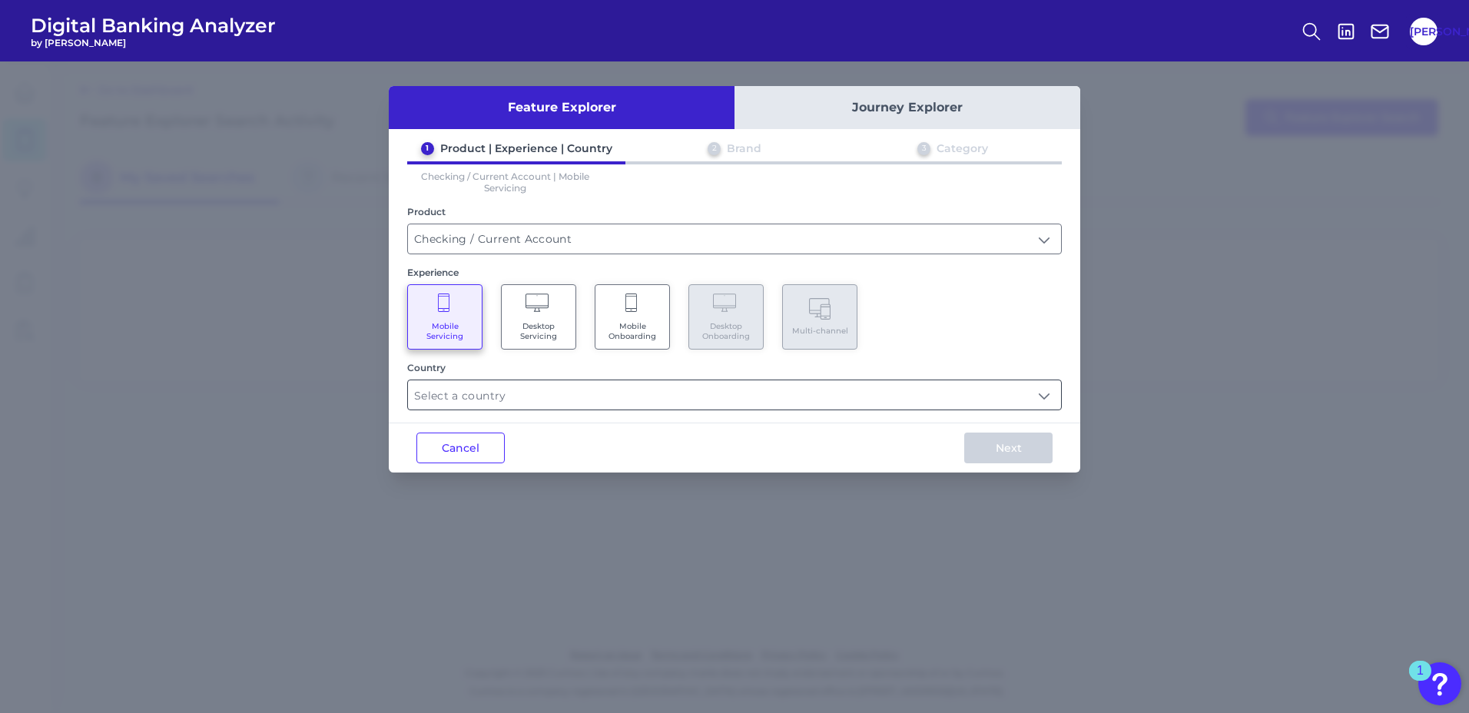
click at [606, 396] on input "text" at bounding box center [734, 394] width 653 height 29
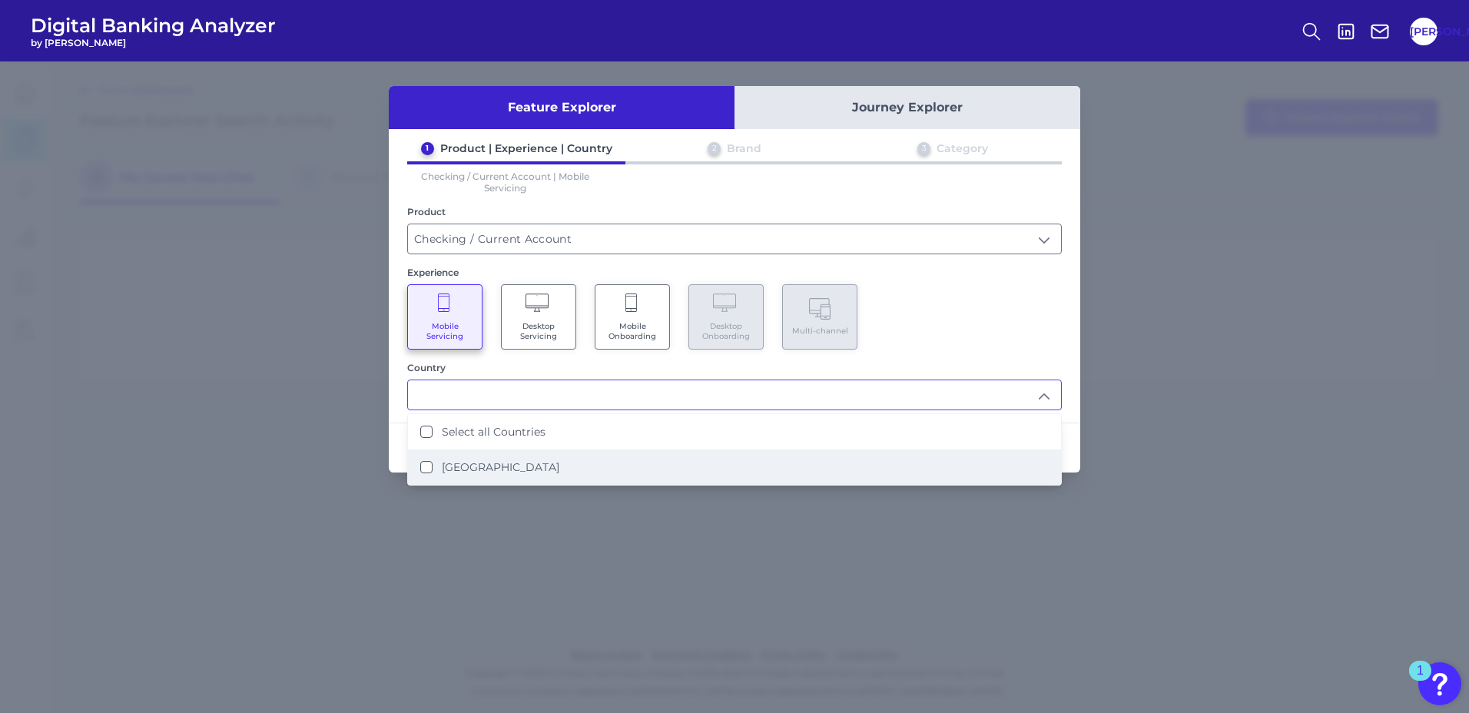
click at [492, 460] on label "[GEOGRAPHIC_DATA]" at bounding box center [501, 467] width 118 height 14
type input "Select all Countries"
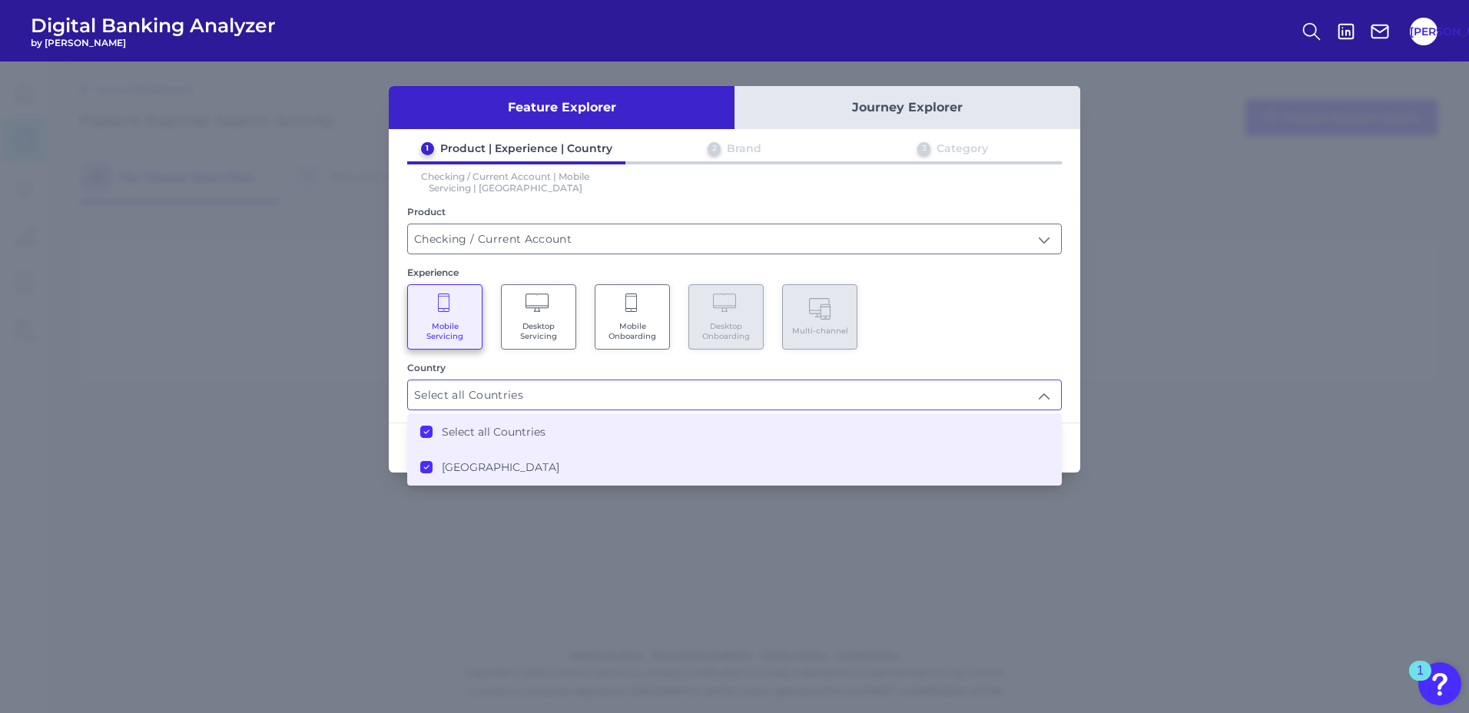
click at [1077, 453] on div "Next" at bounding box center [1008, 447] width 144 height 49
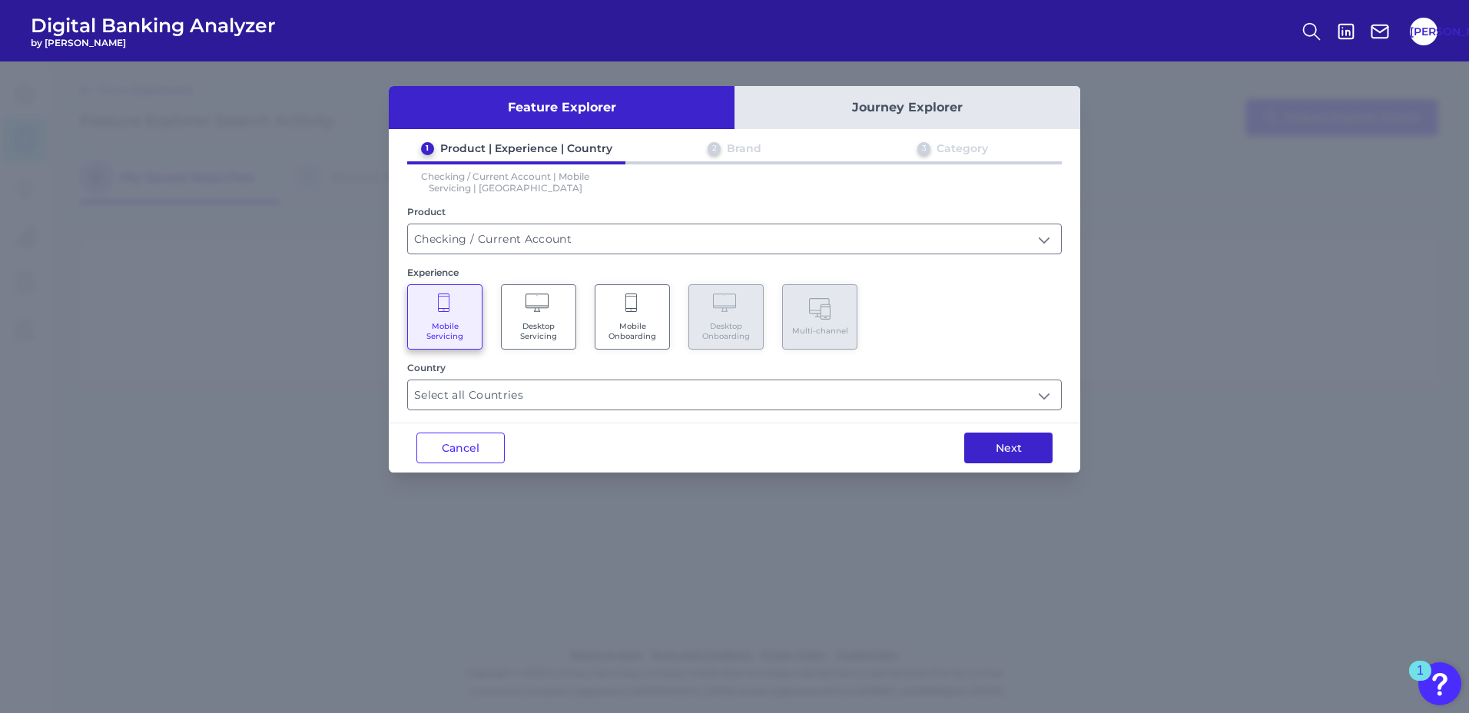
click at [1010, 455] on button "Next" at bounding box center [1008, 447] width 88 height 31
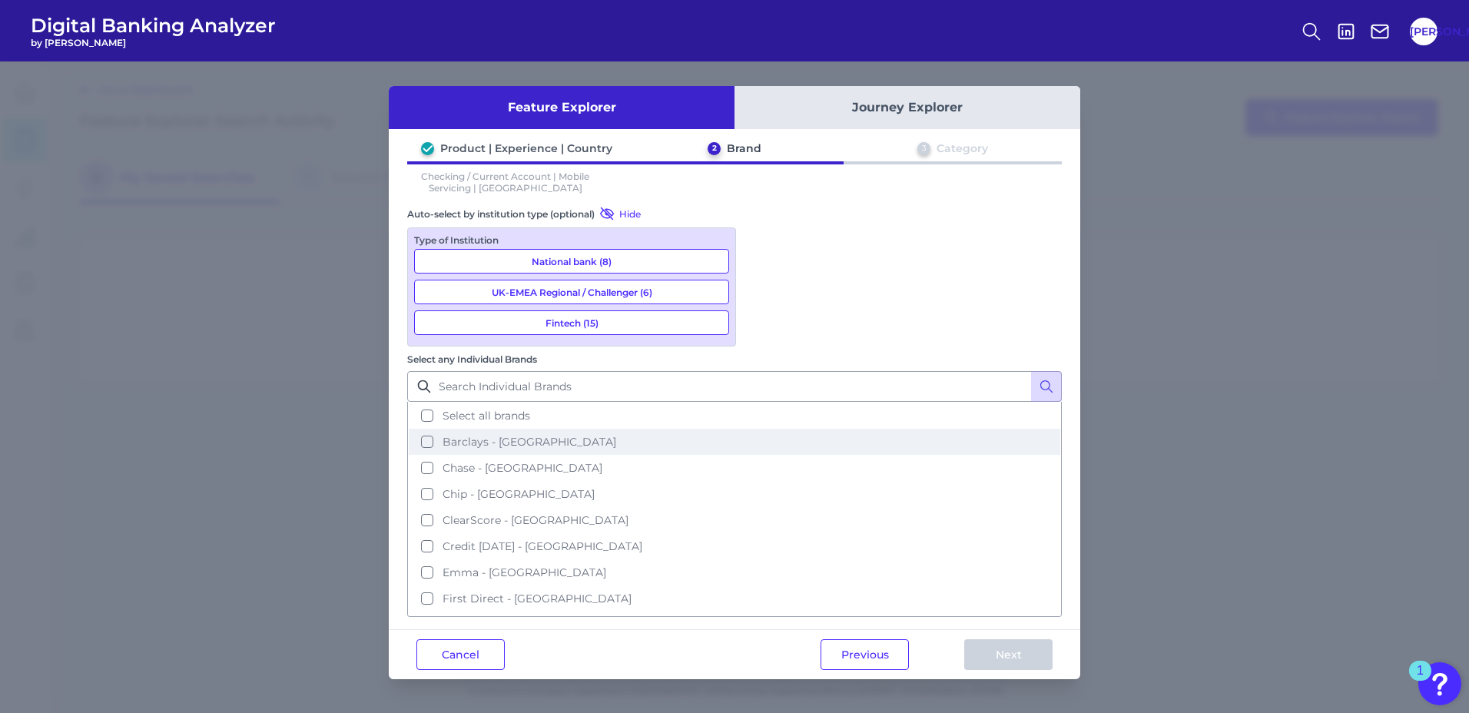
click at [616, 435] on span "Barclays - [GEOGRAPHIC_DATA]" at bounding box center [529, 442] width 174 height 14
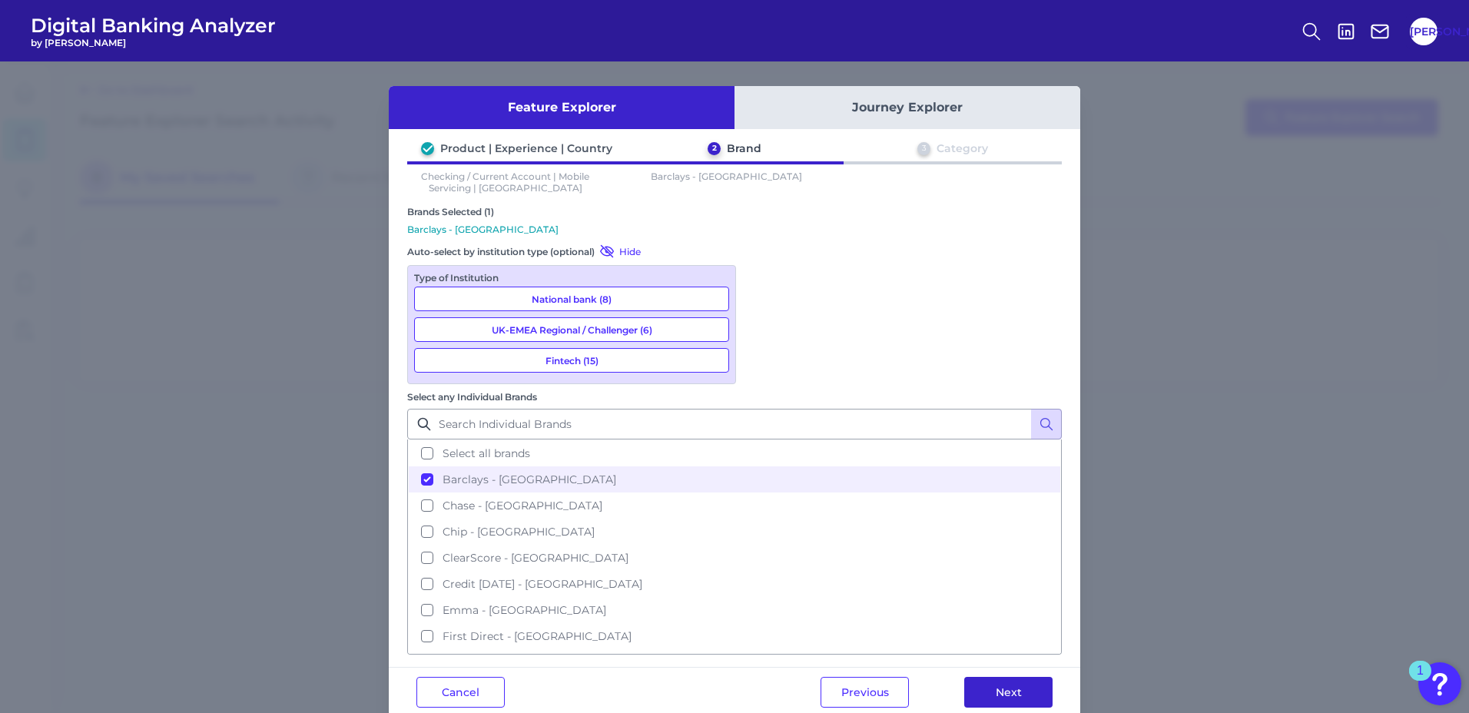
click at [1015, 677] on button "Next" at bounding box center [1008, 692] width 88 height 31
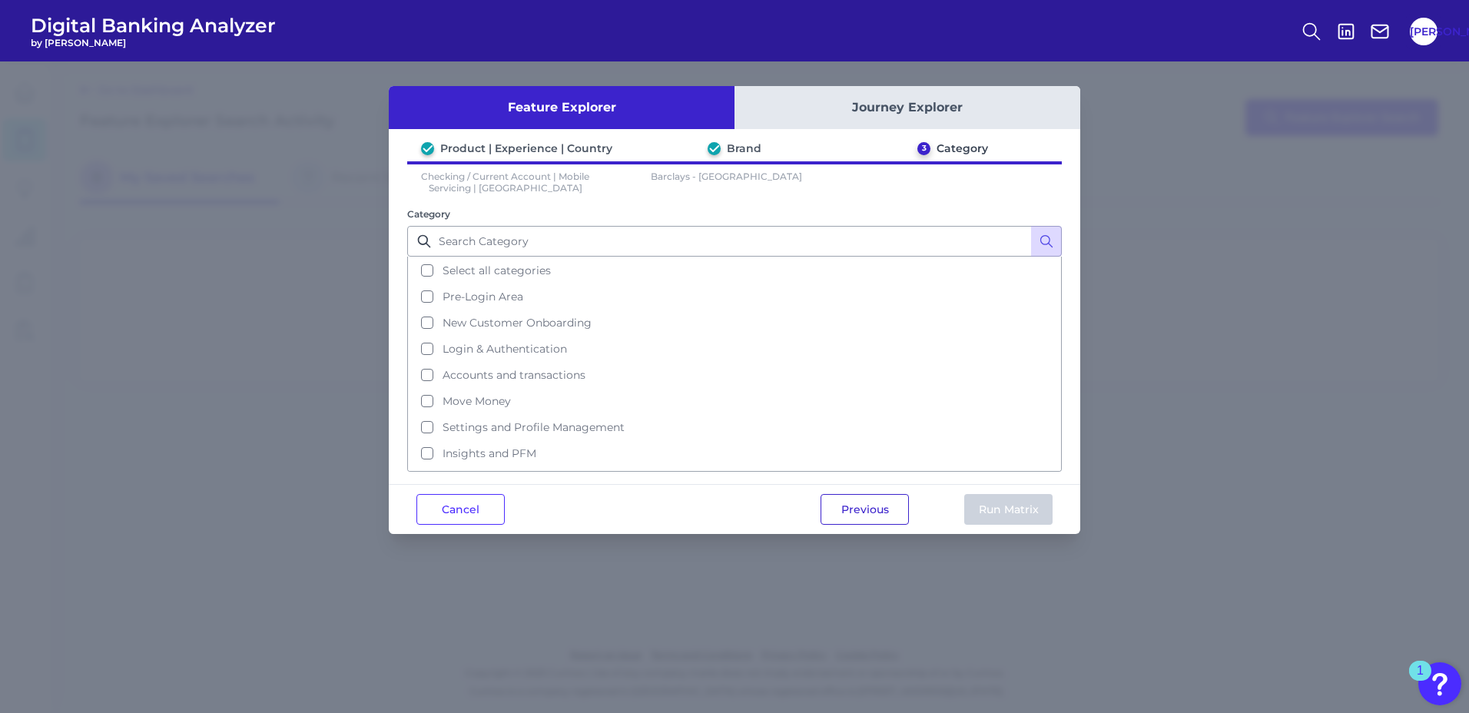
click at [880, 520] on button "Previous" at bounding box center [864, 509] width 88 height 31
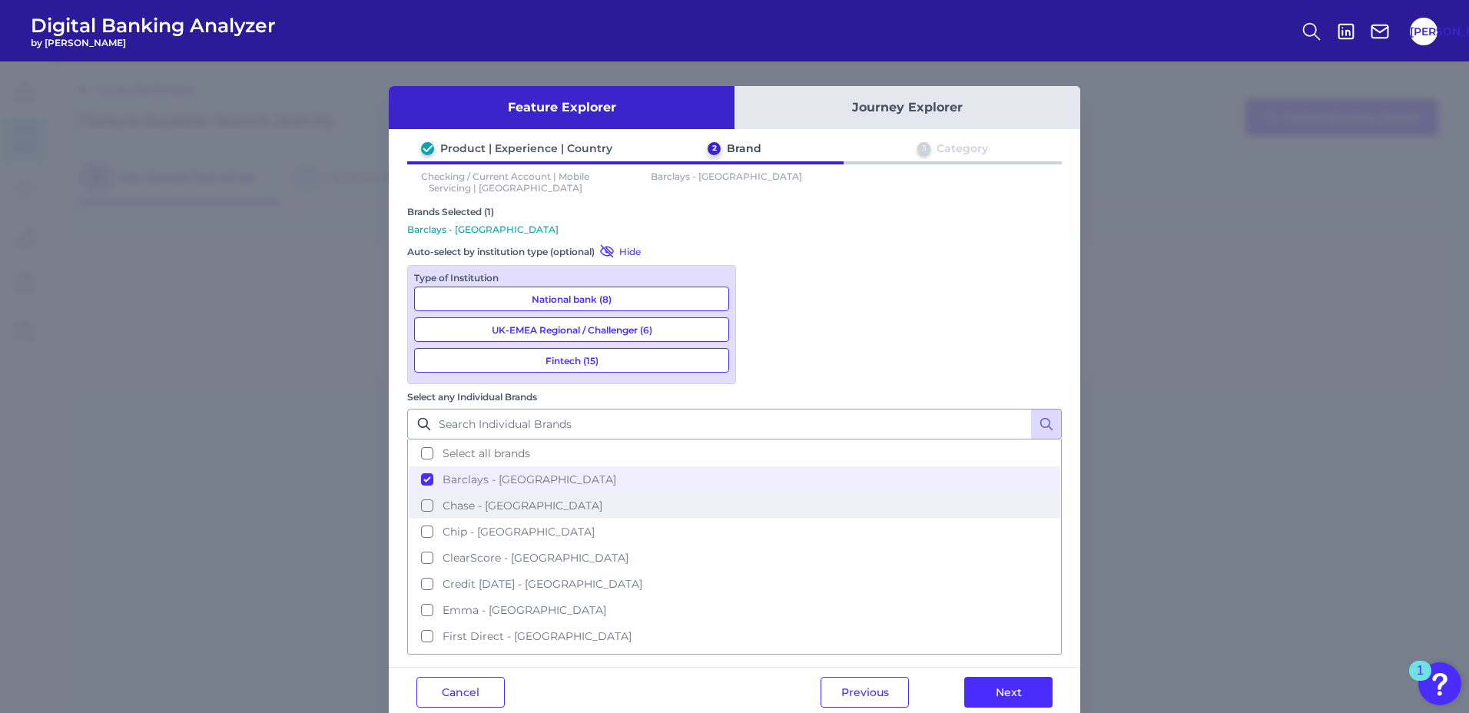
click at [602, 499] on span "Chase - [GEOGRAPHIC_DATA]" at bounding box center [522, 506] width 160 height 14
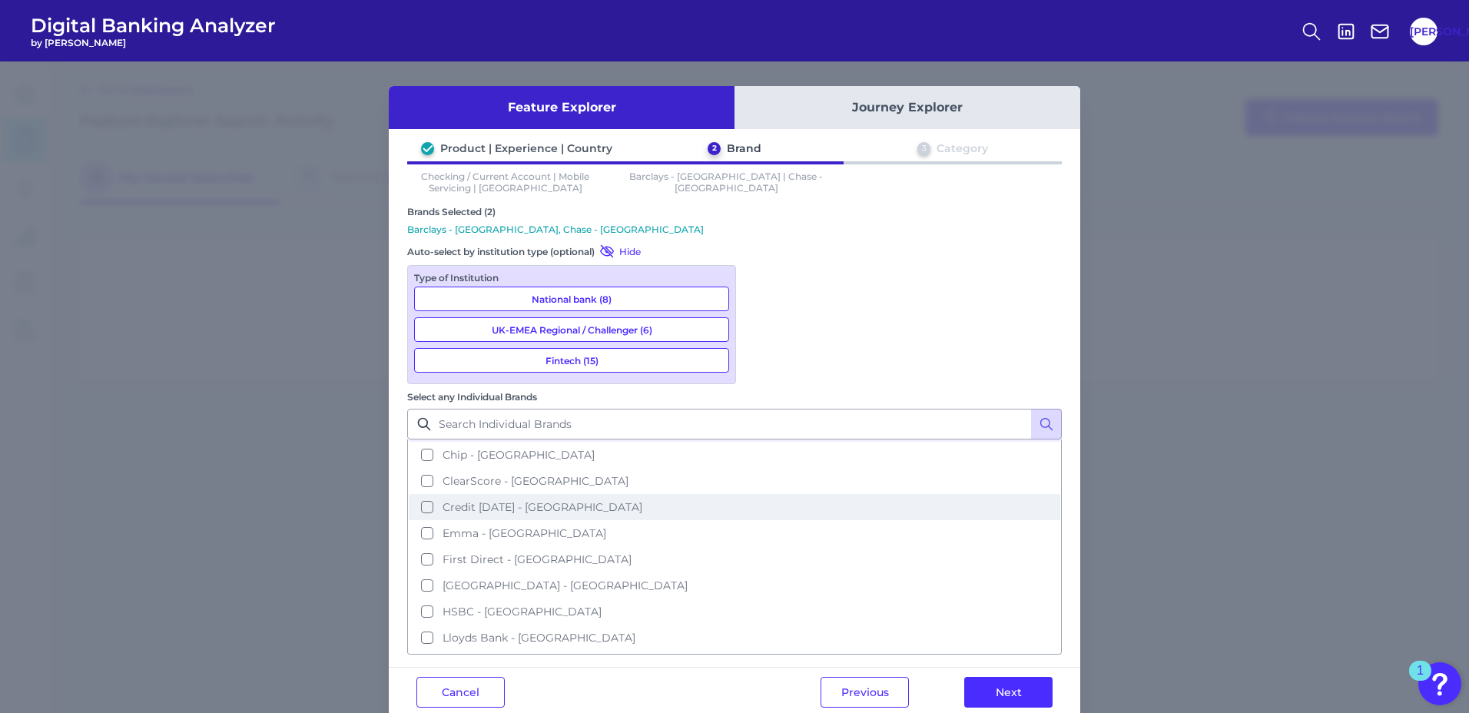
scroll to position [154, 0]
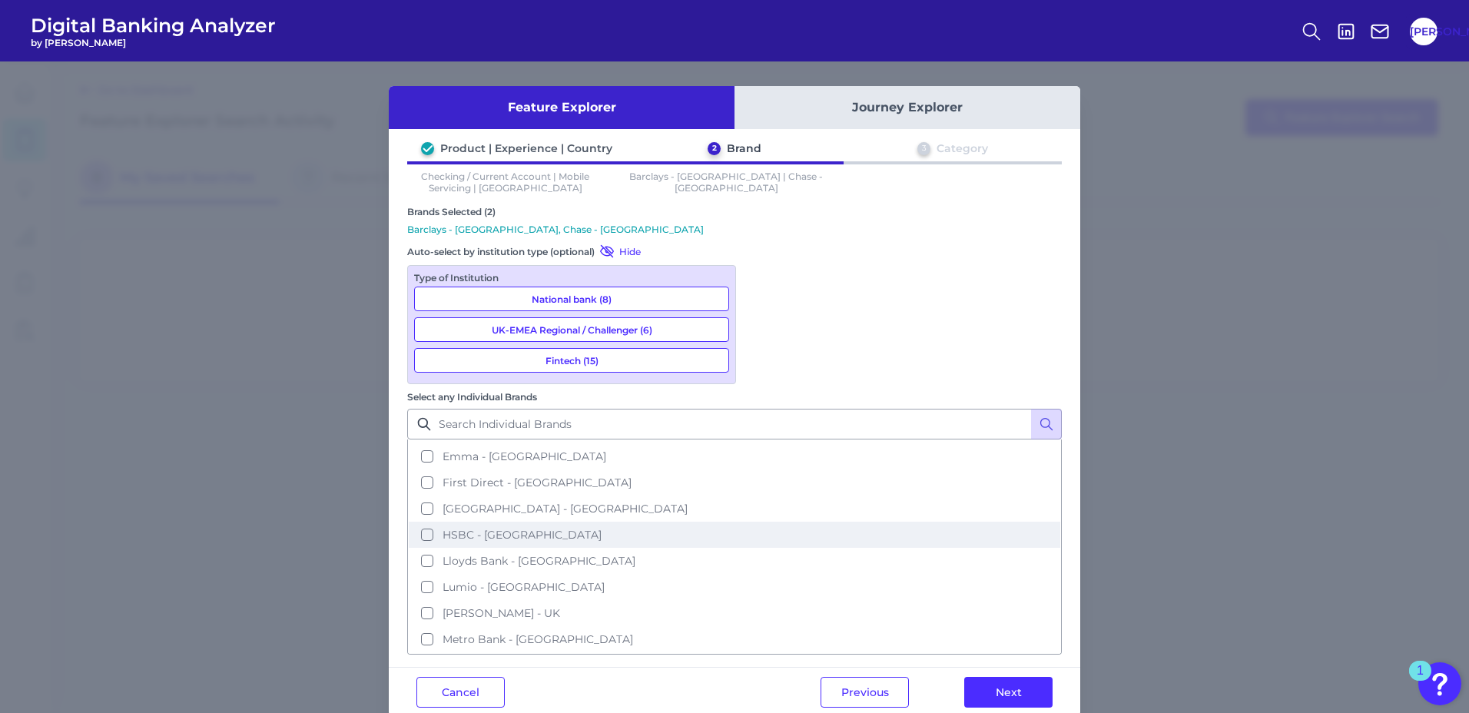
click at [601, 528] on span "HSBC - [GEOGRAPHIC_DATA]" at bounding box center [521, 535] width 159 height 14
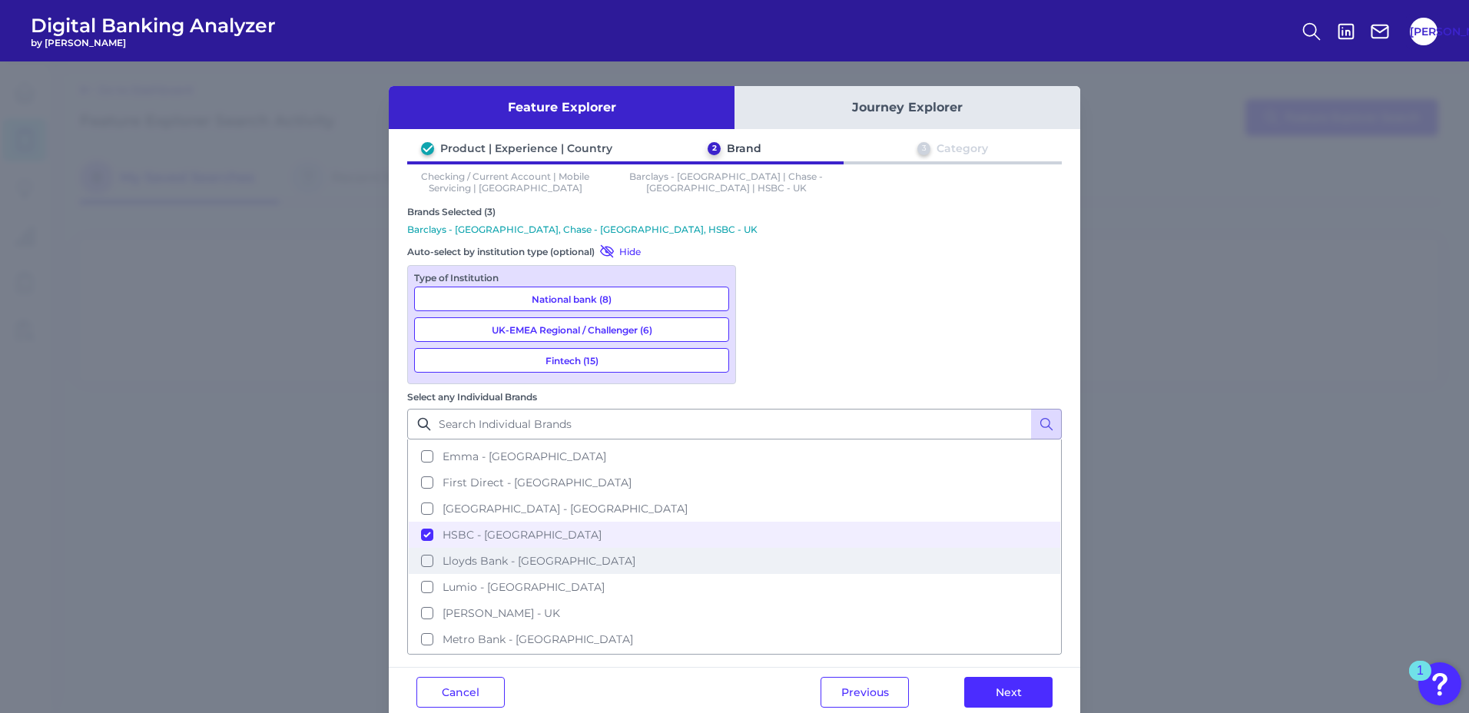
click at [838, 548] on button "Lloyds Bank - [GEOGRAPHIC_DATA]" at bounding box center [734, 561] width 651 height 26
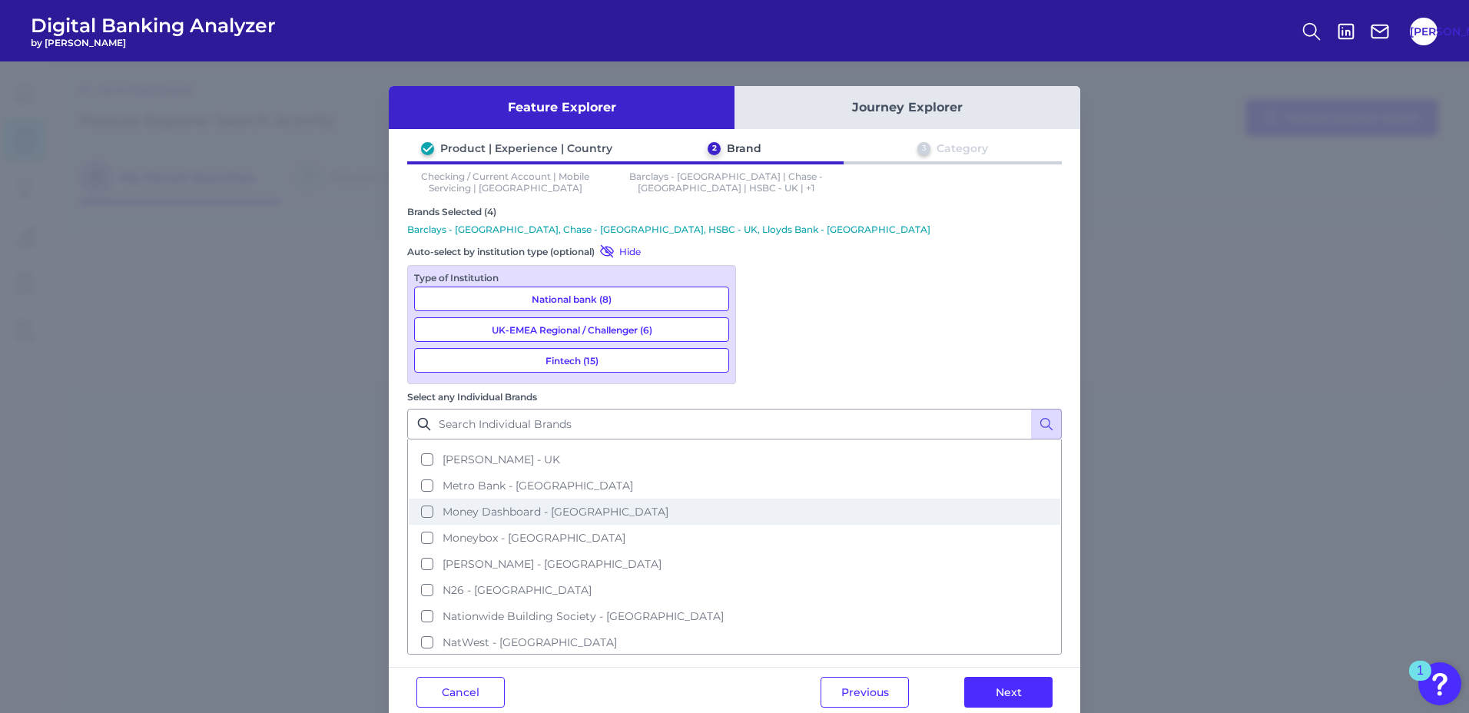
scroll to position [384, 0]
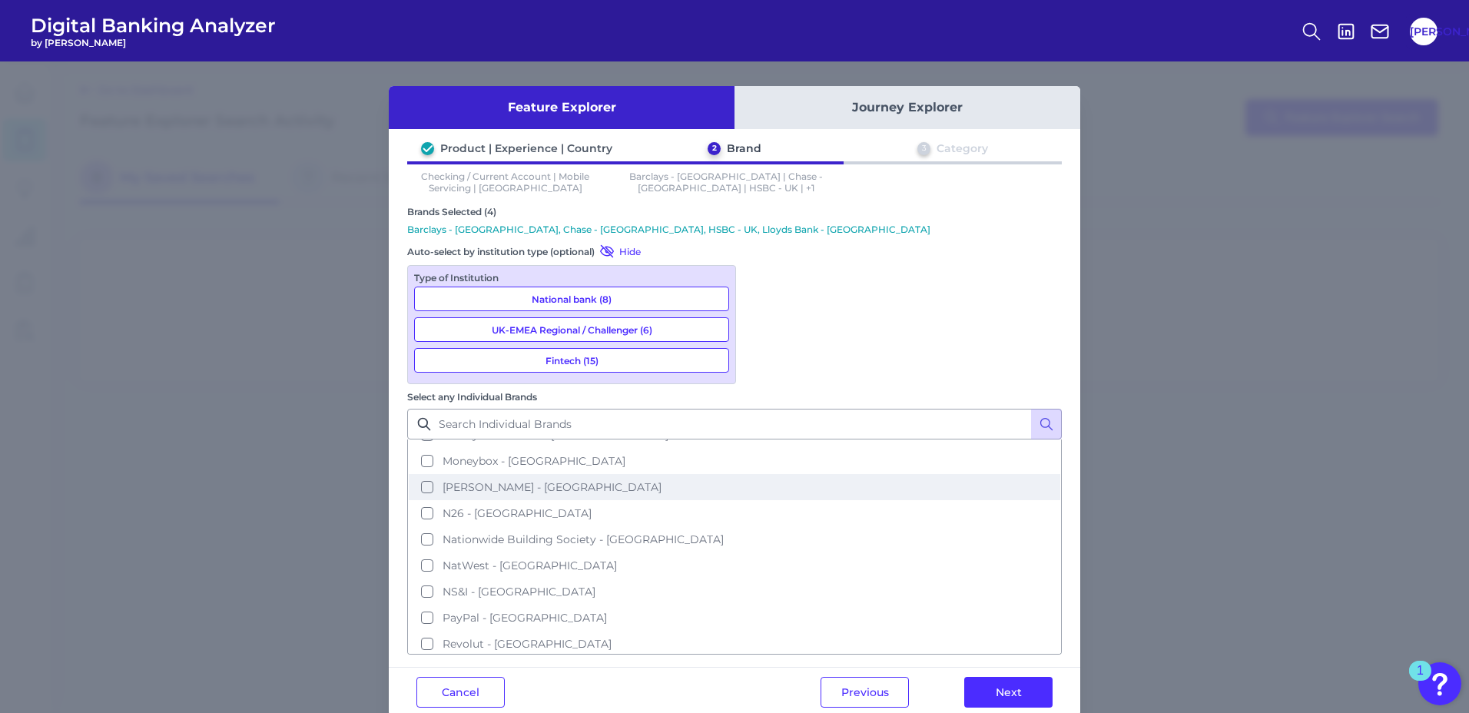
click at [847, 474] on button "[PERSON_NAME] - [GEOGRAPHIC_DATA]" at bounding box center [734, 487] width 651 height 26
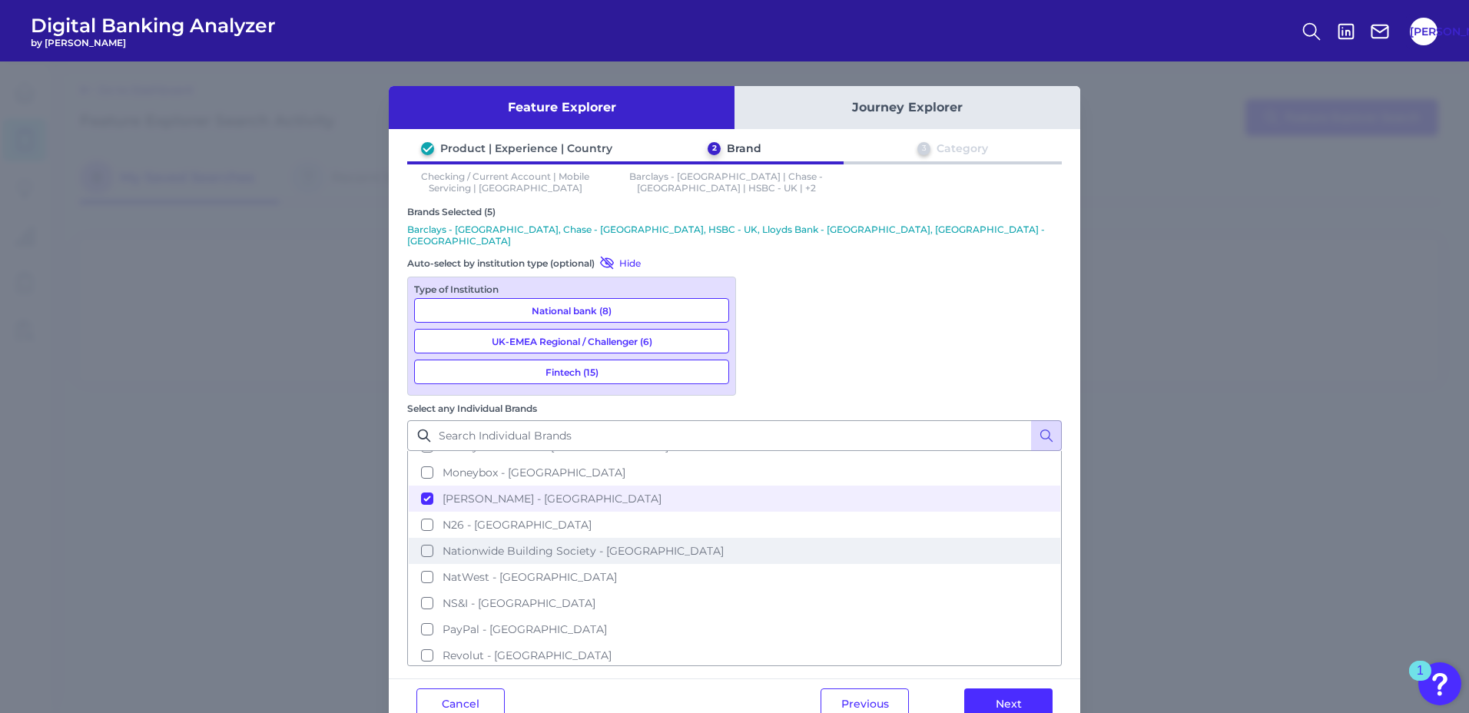
click at [724, 544] on span "Nationwide Building Society - [GEOGRAPHIC_DATA]" at bounding box center [582, 551] width 281 height 14
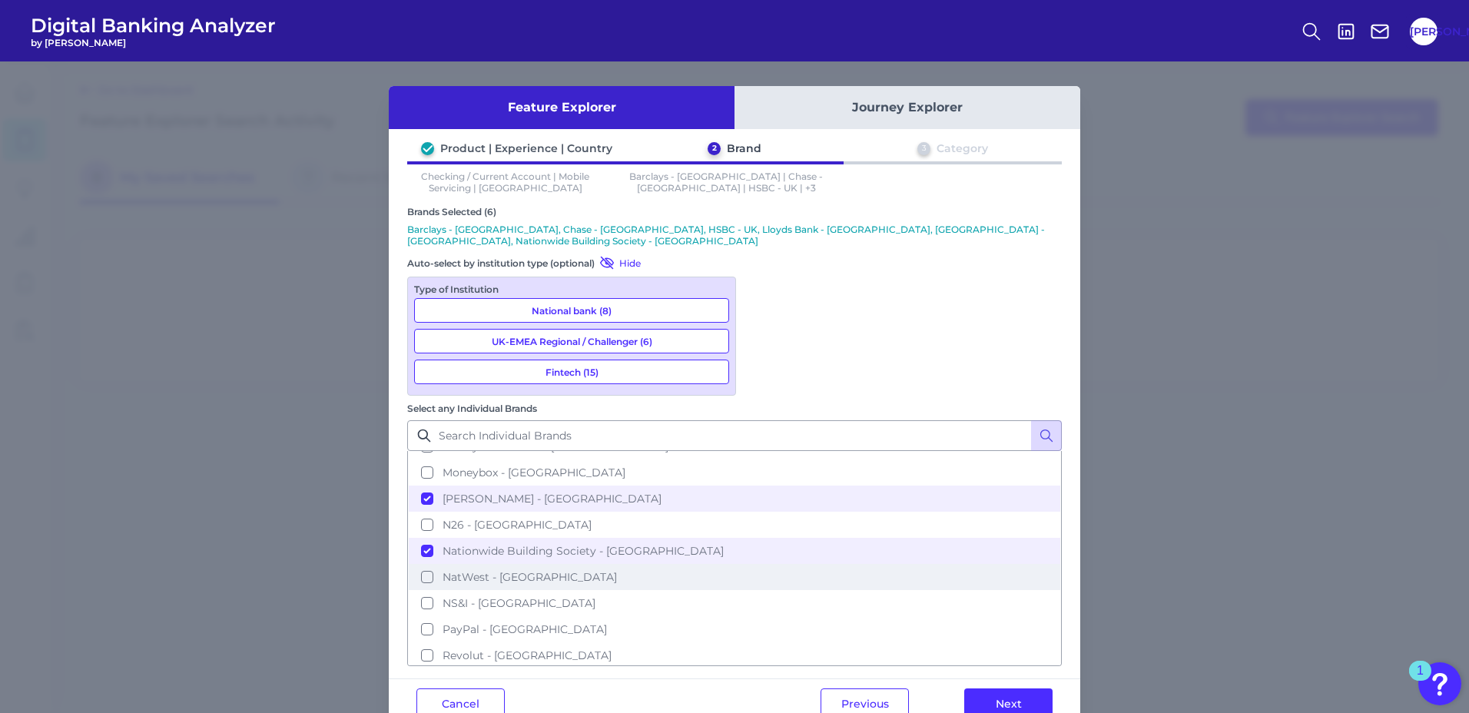
click at [617, 570] on span "NatWest - [GEOGRAPHIC_DATA]" at bounding box center [529, 577] width 174 height 14
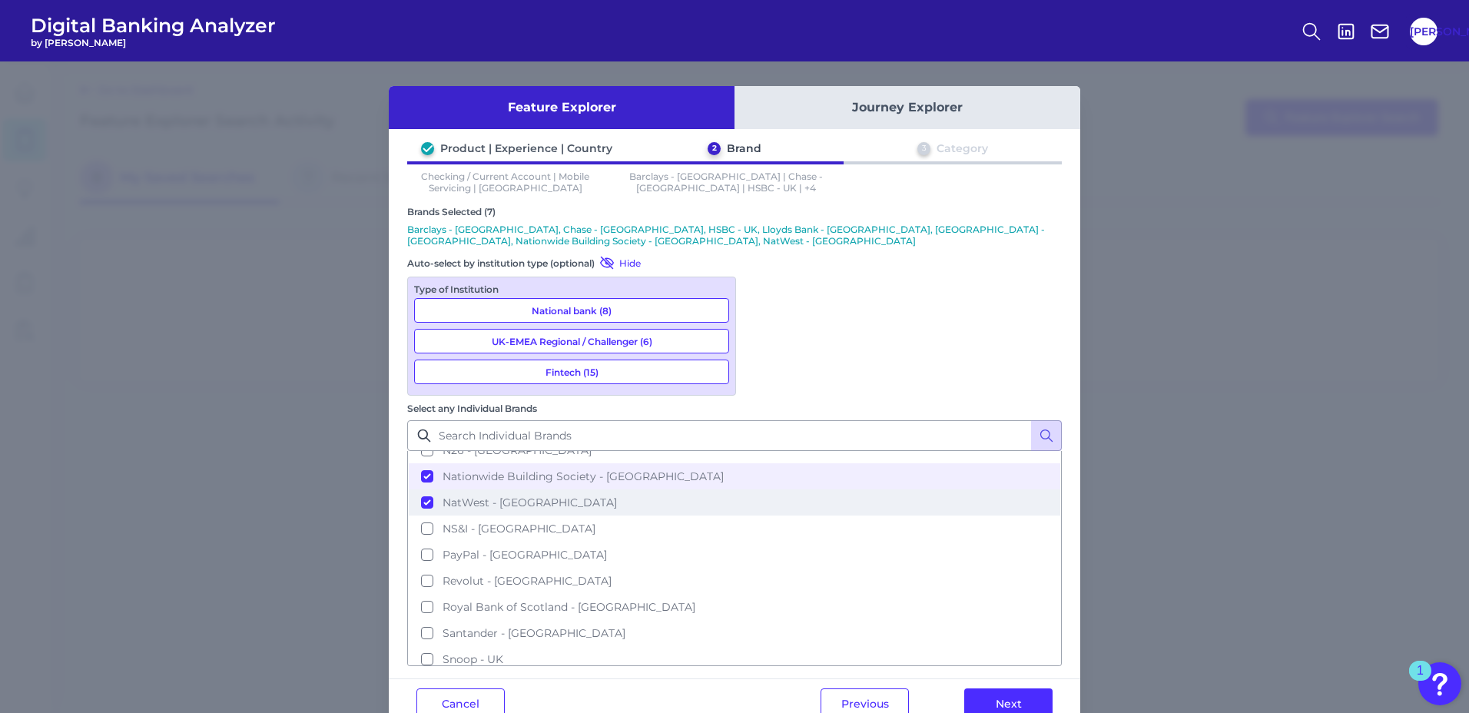
scroll to position [461, 0]
click at [611, 572] on span "Revolut - [GEOGRAPHIC_DATA]" at bounding box center [526, 579] width 169 height 14
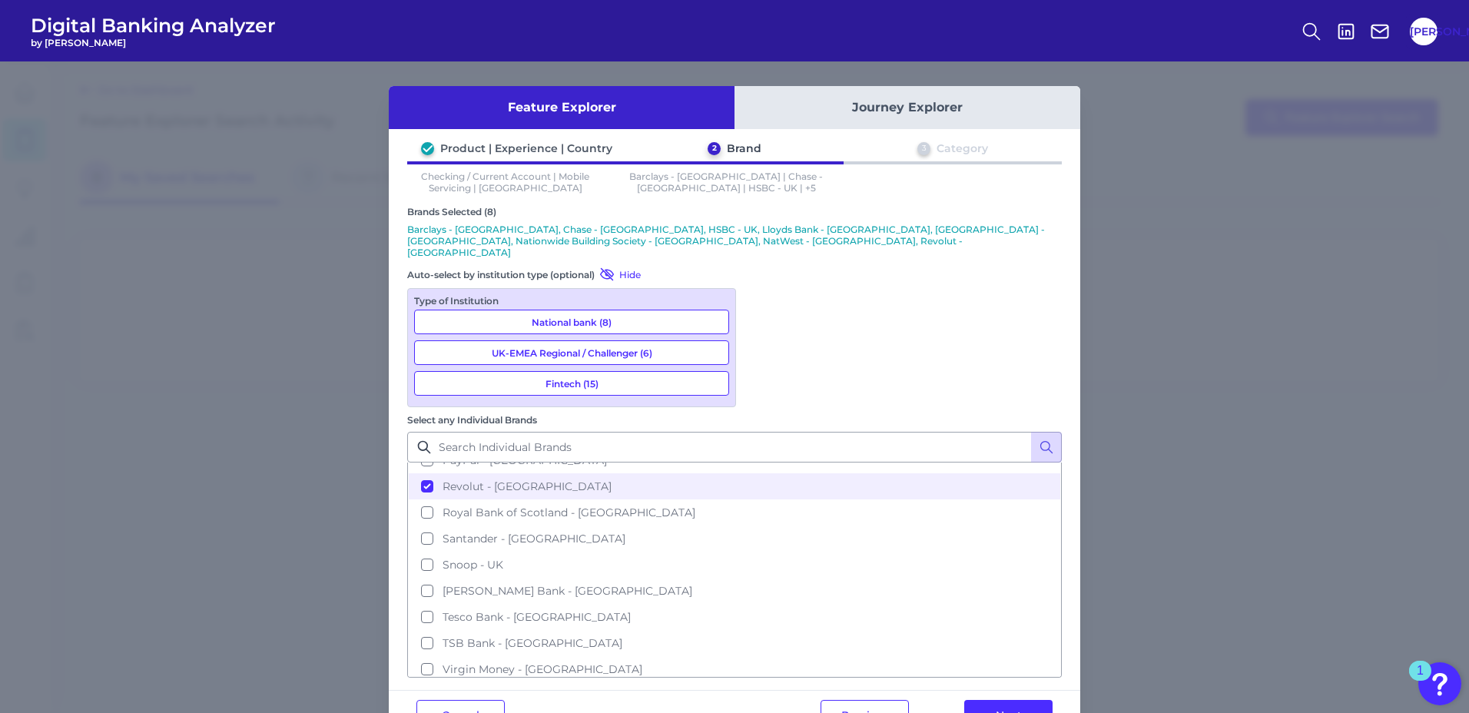
scroll to position [571, 0]
click at [692, 578] on span "[PERSON_NAME] Bank - [GEOGRAPHIC_DATA]" at bounding box center [567, 585] width 250 height 14
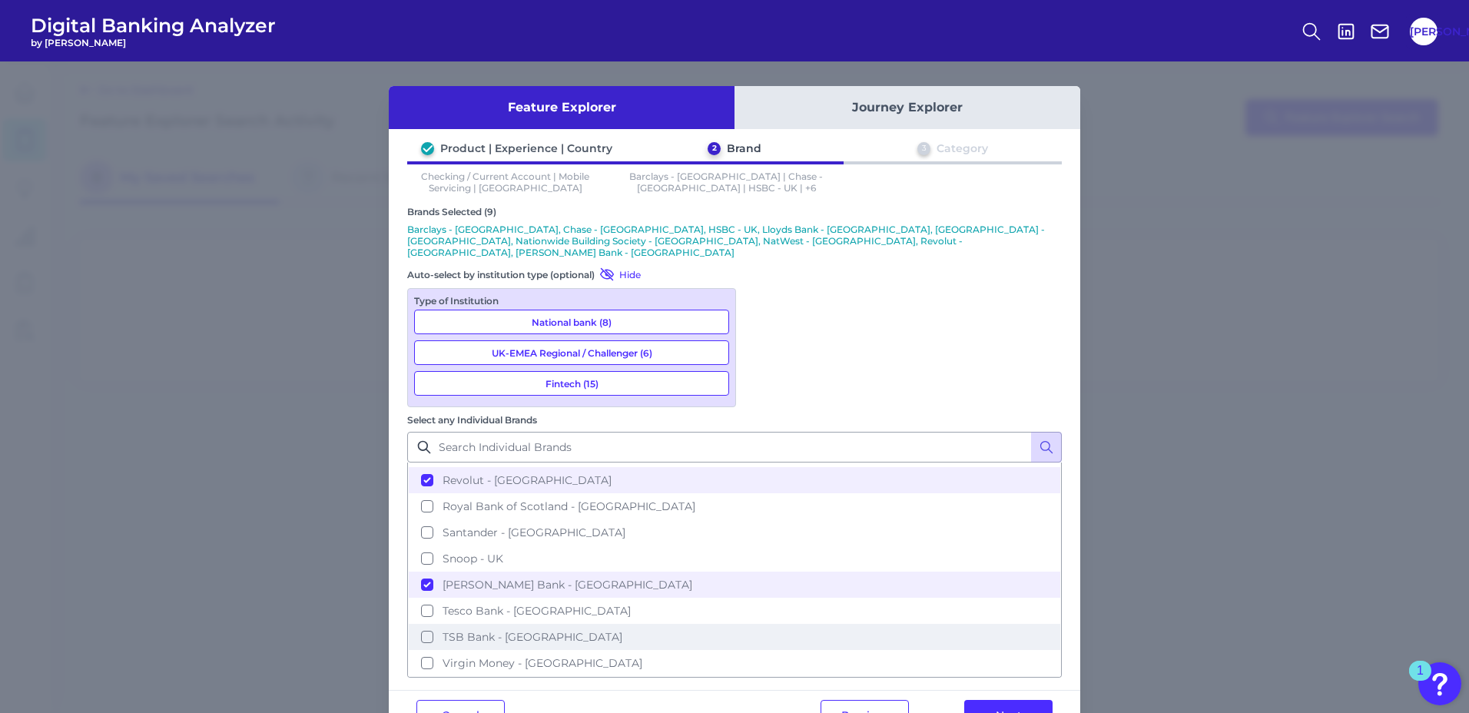
click at [622, 630] on span "TSB Bank - [GEOGRAPHIC_DATA]" at bounding box center [532, 637] width 180 height 14
click at [1004, 700] on button "Next" at bounding box center [1008, 715] width 88 height 31
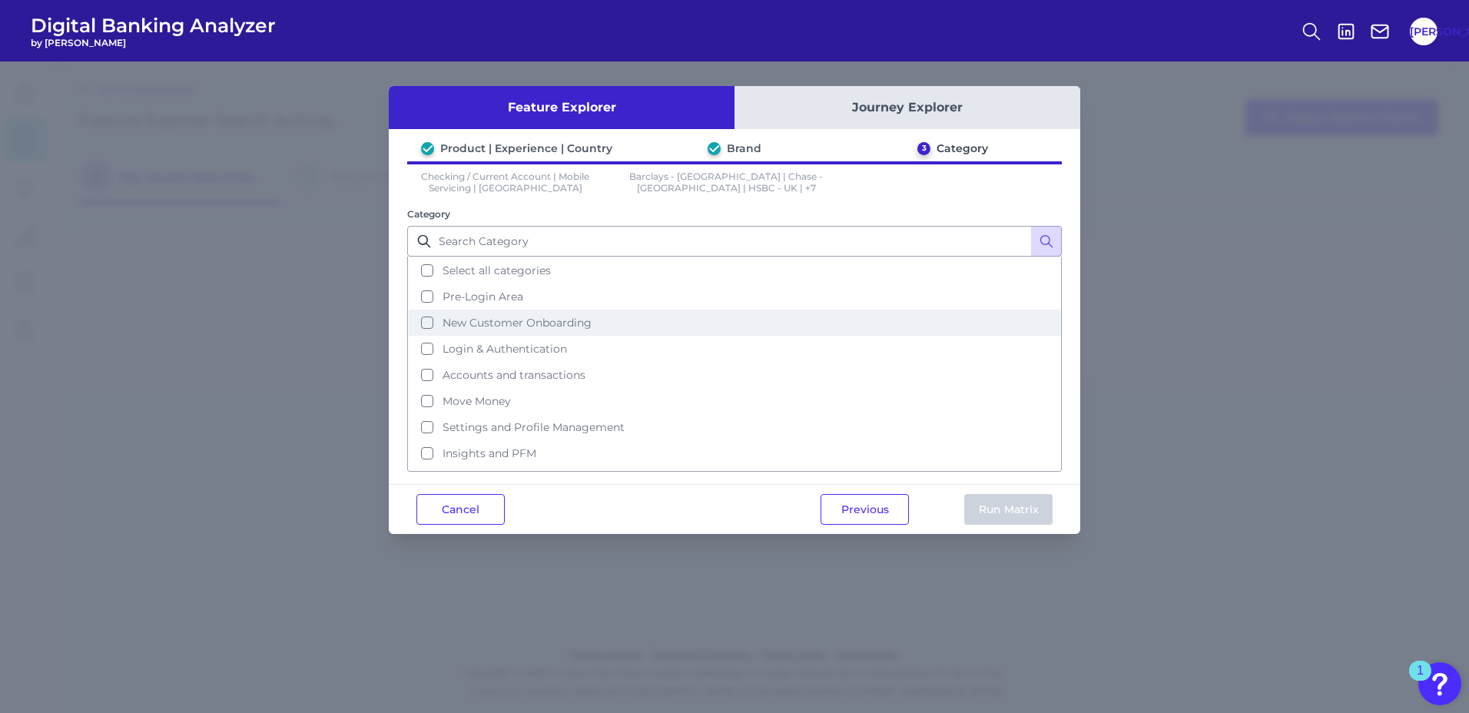
click at [559, 321] on span "New Customer Onboarding" at bounding box center [516, 323] width 149 height 14
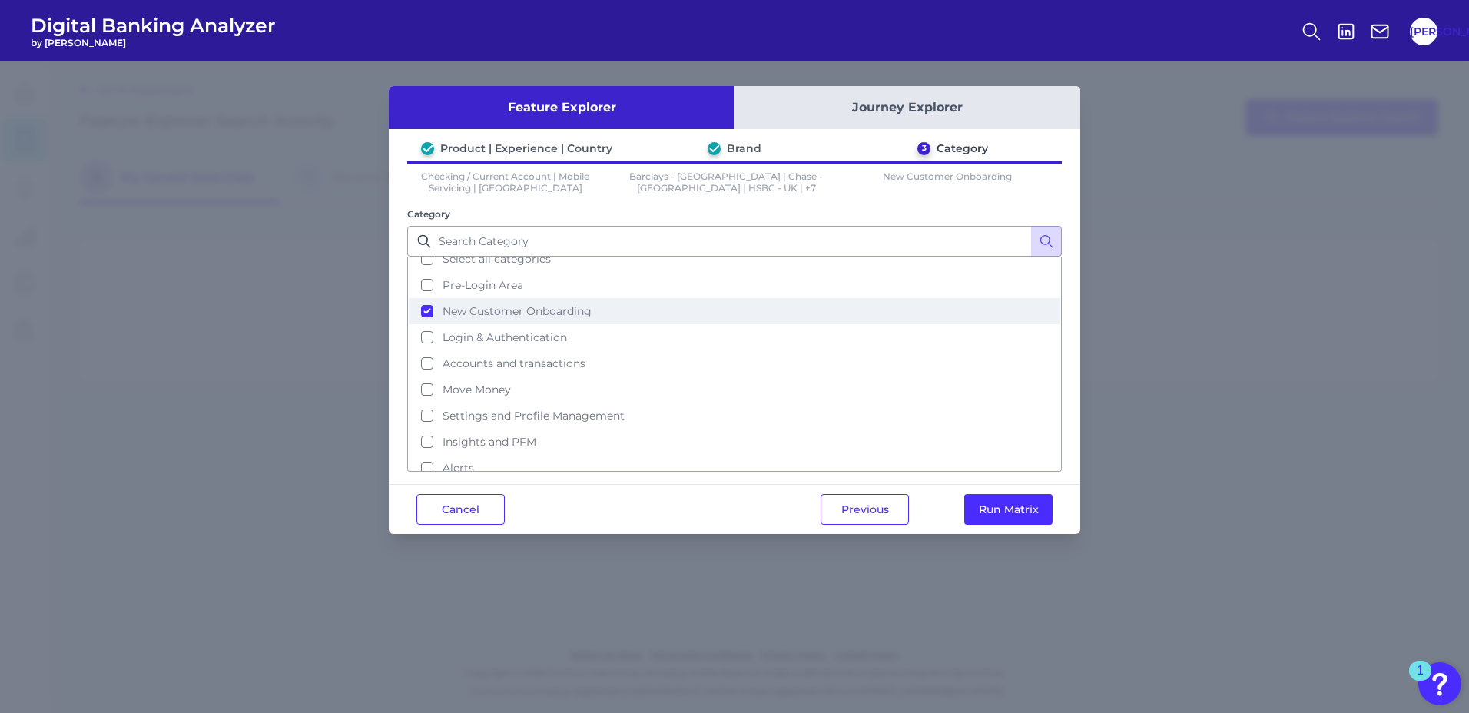
scroll to position [0, 0]
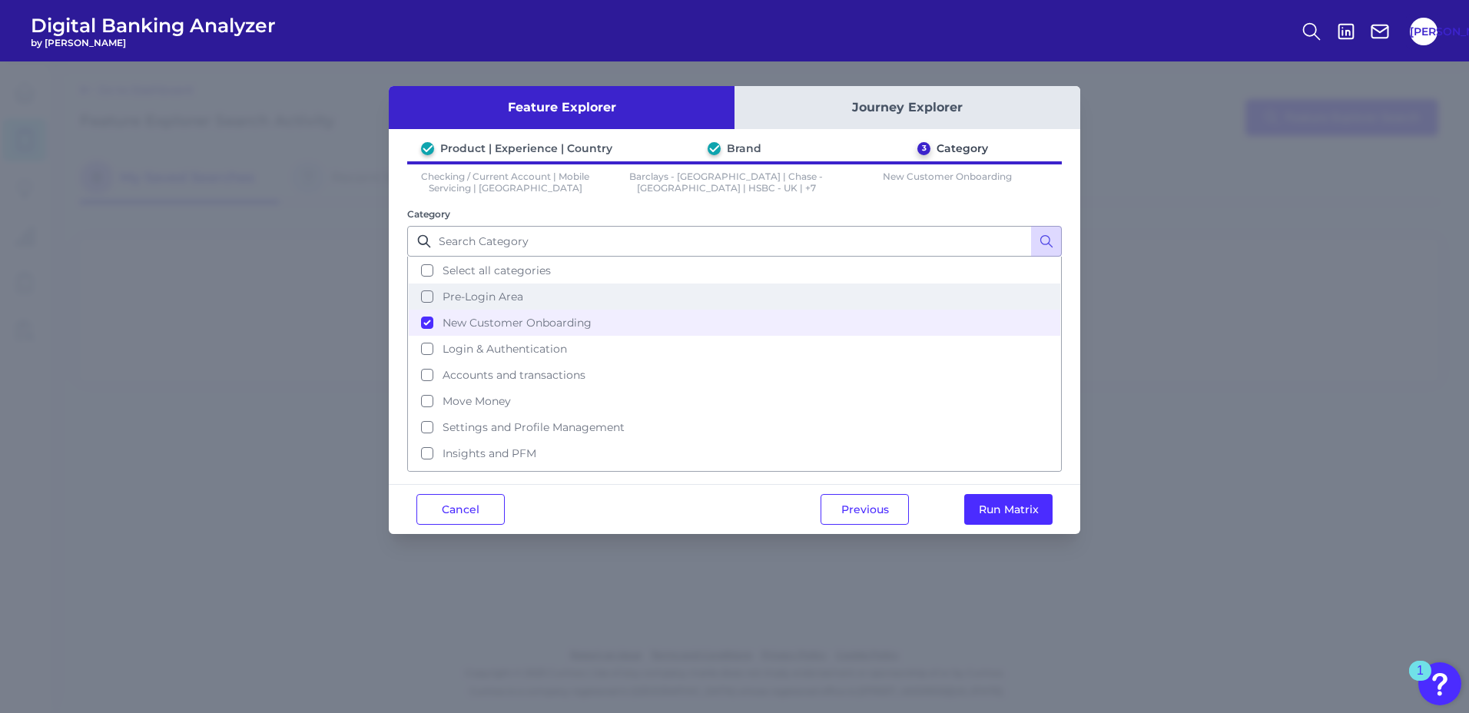
click at [426, 294] on button "Pre-Login Area" at bounding box center [734, 296] width 651 height 26
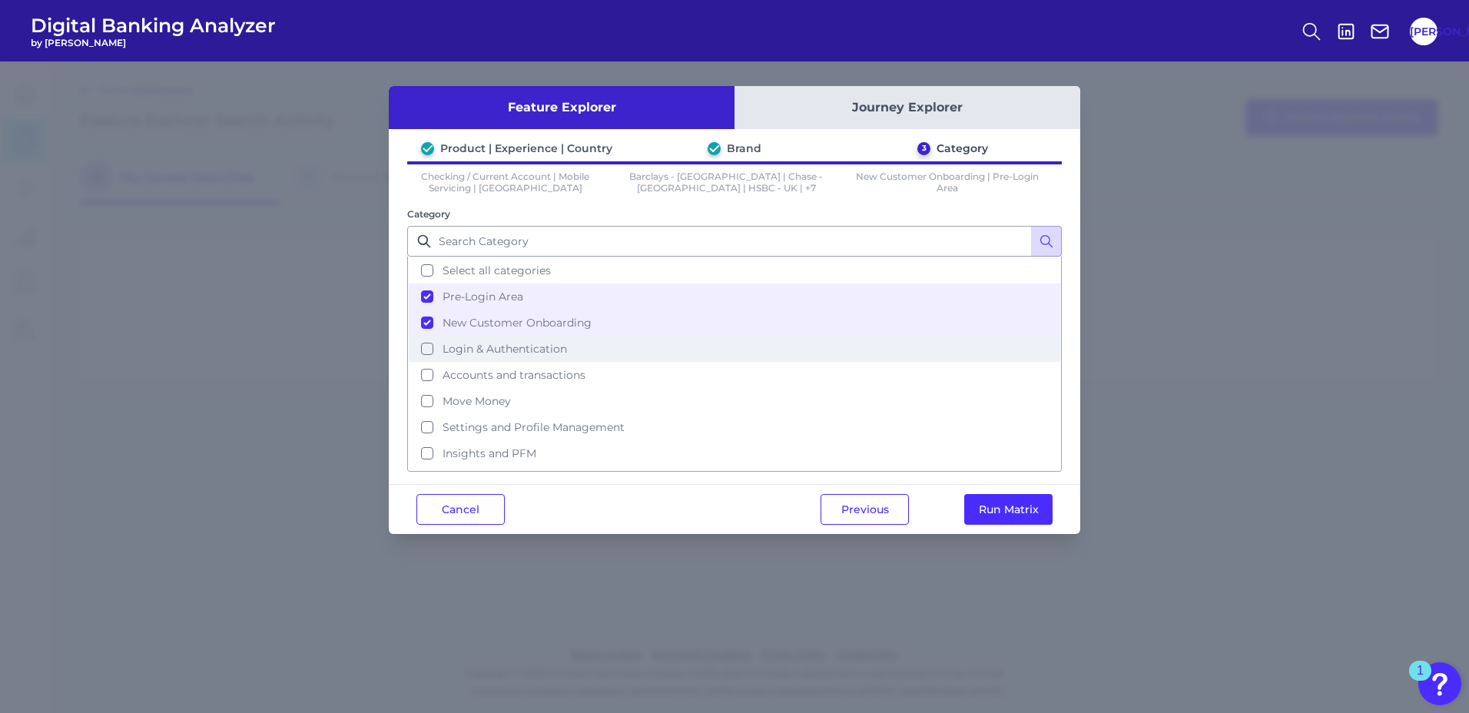
scroll to position [75, 0]
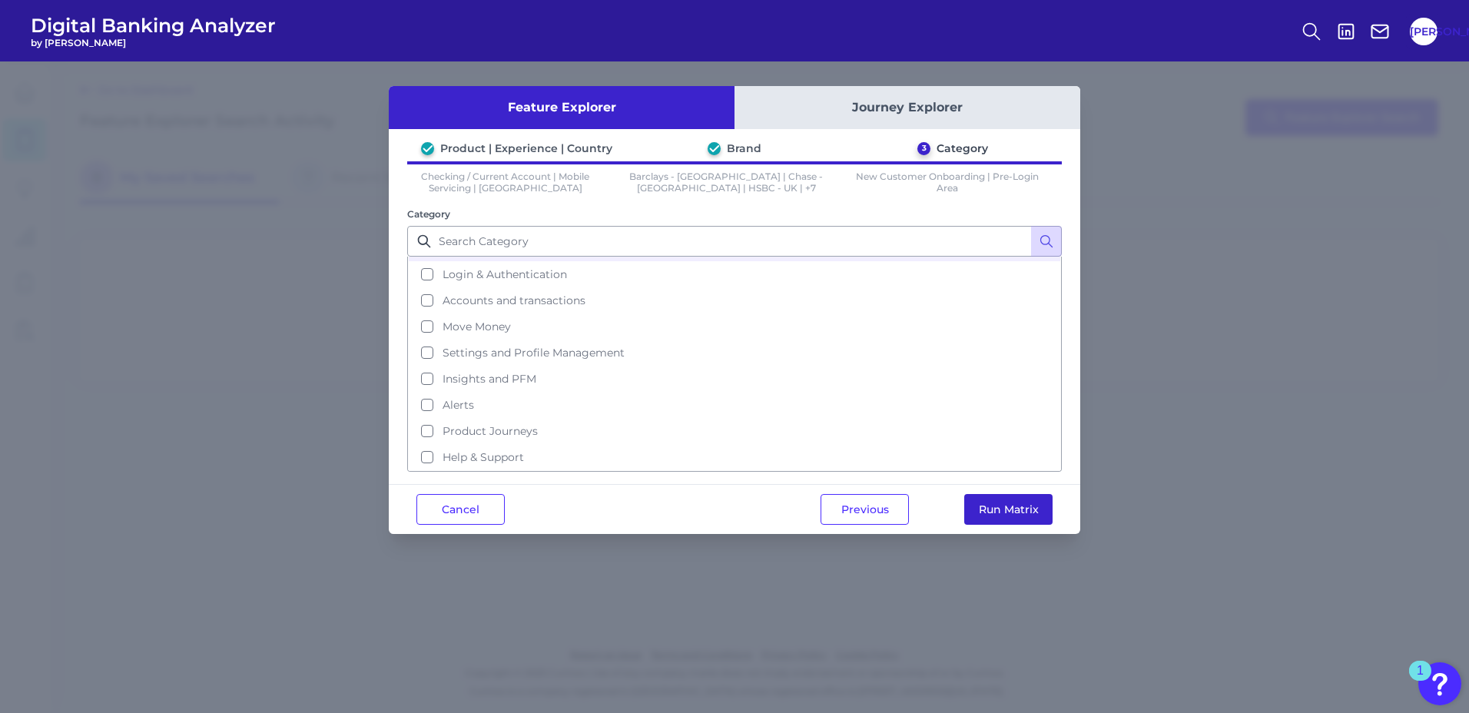
click at [1014, 508] on button "Run Matrix" at bounding box center [1008, 509] width 88 height 31
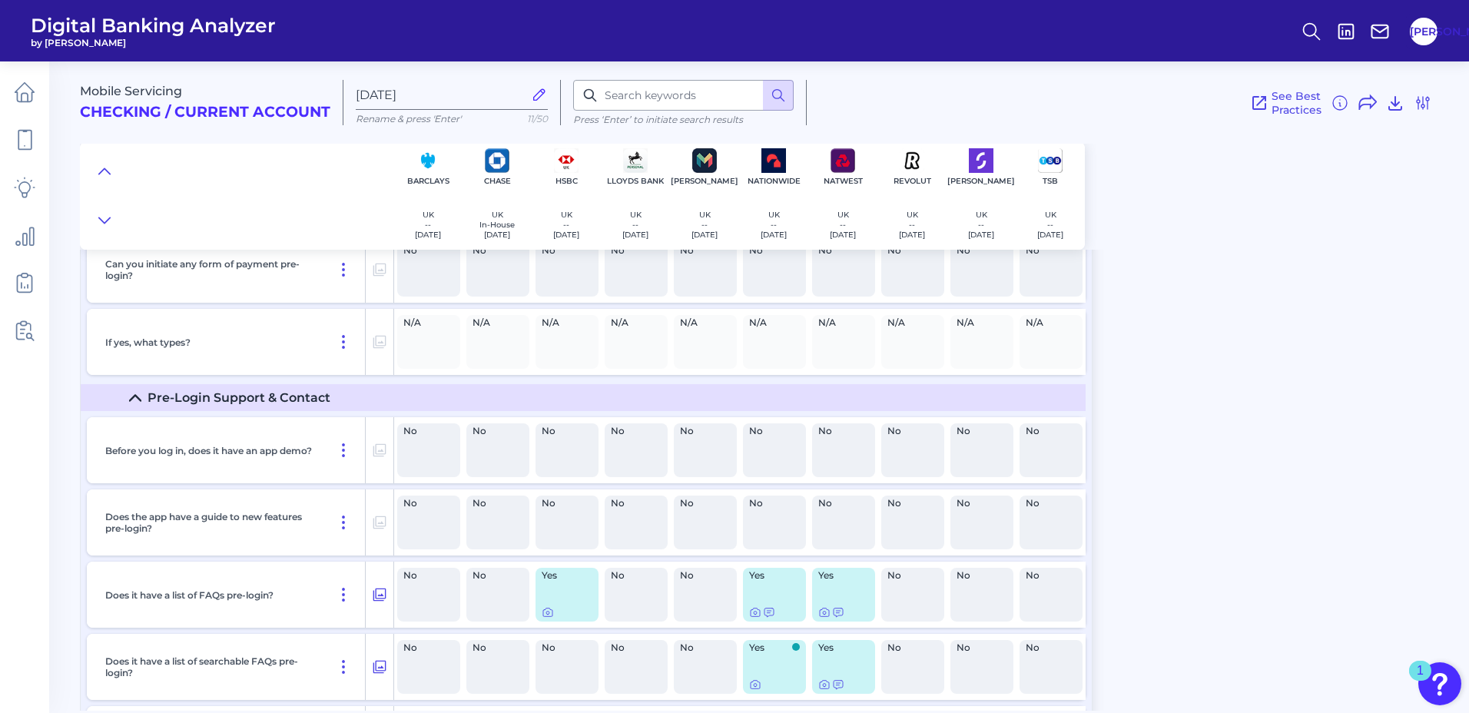
scroll to position [200, 0]
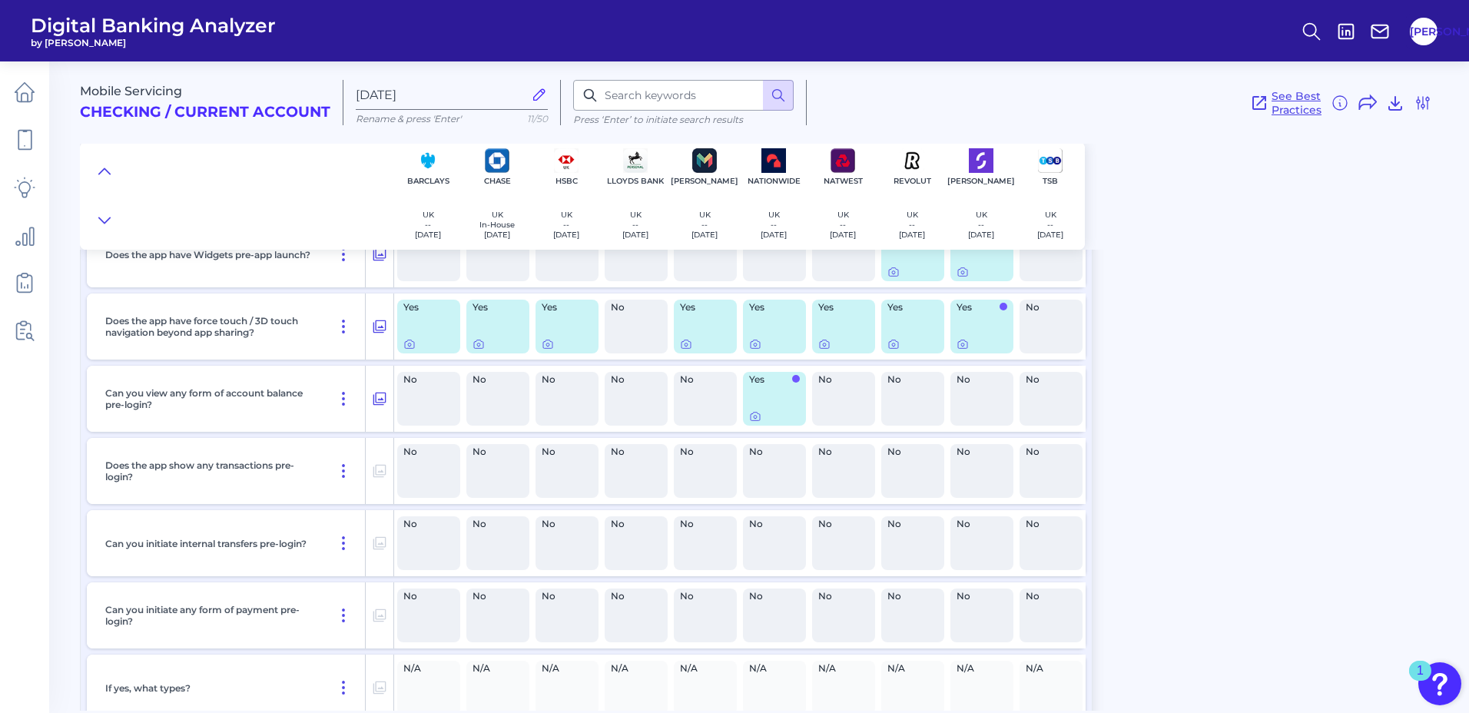
click at [1284, 108] on span "See Best Practices" at bounding box center [1296, 103] width 50 height 28
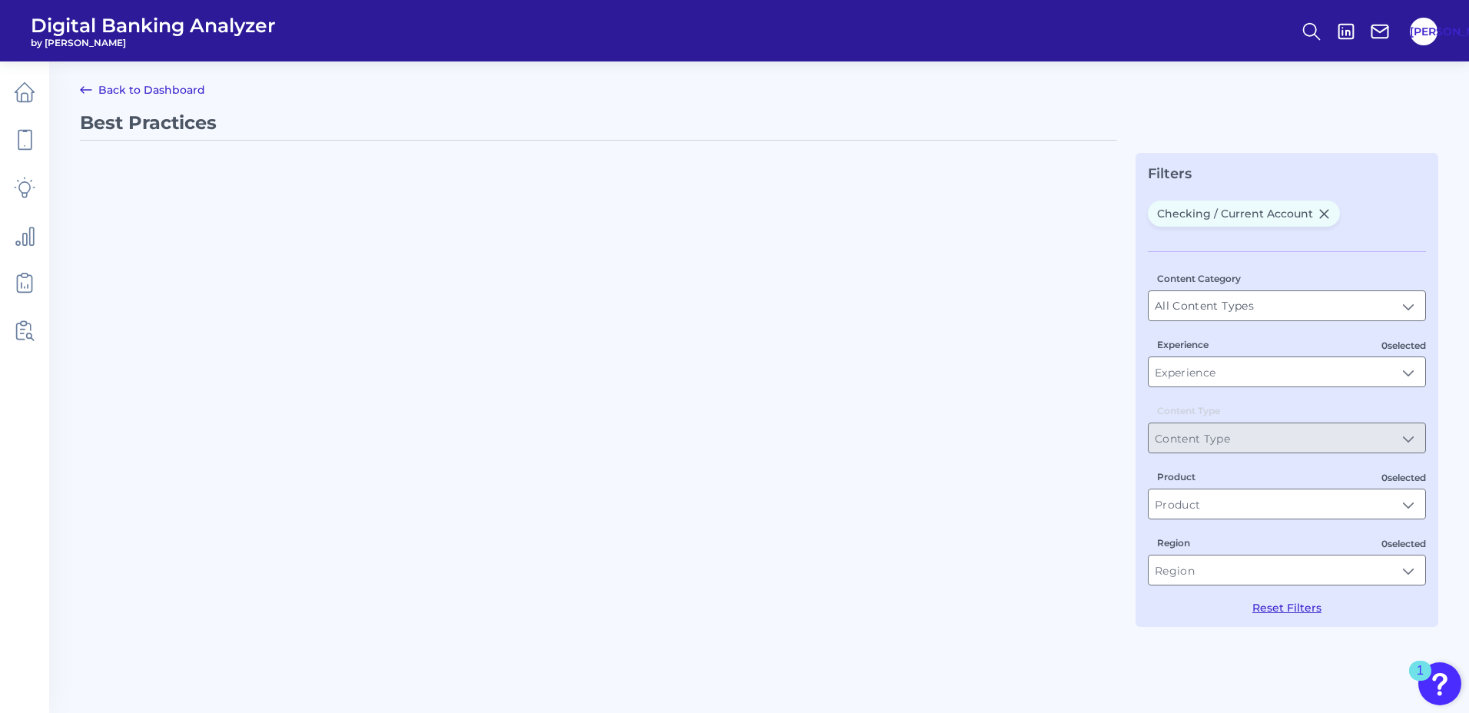
type input "Best Practices"
type input "Checking / Current Account"
